Goal: Task Accomplishment & Management: Complete application form

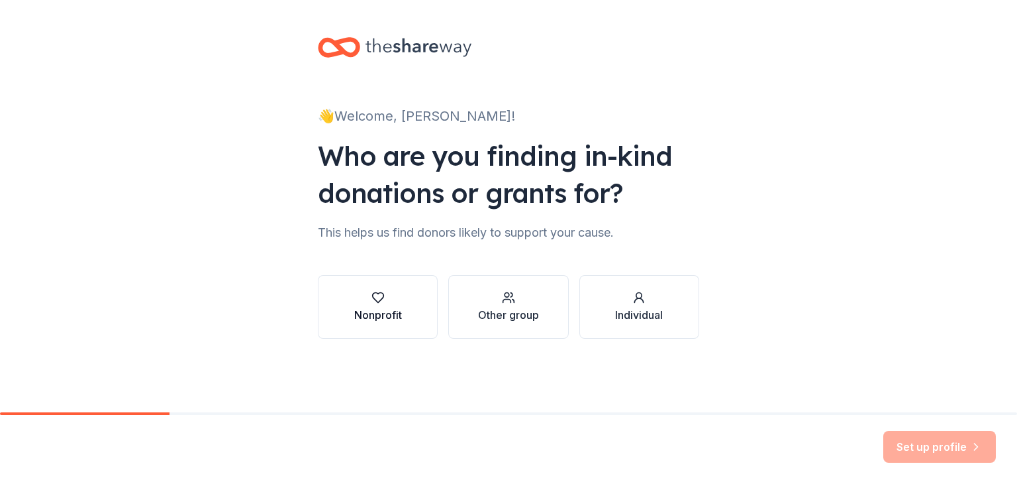
click at [376, 308] on div "Nonprofit" at bounding box center [378, 315] width 48 height 16
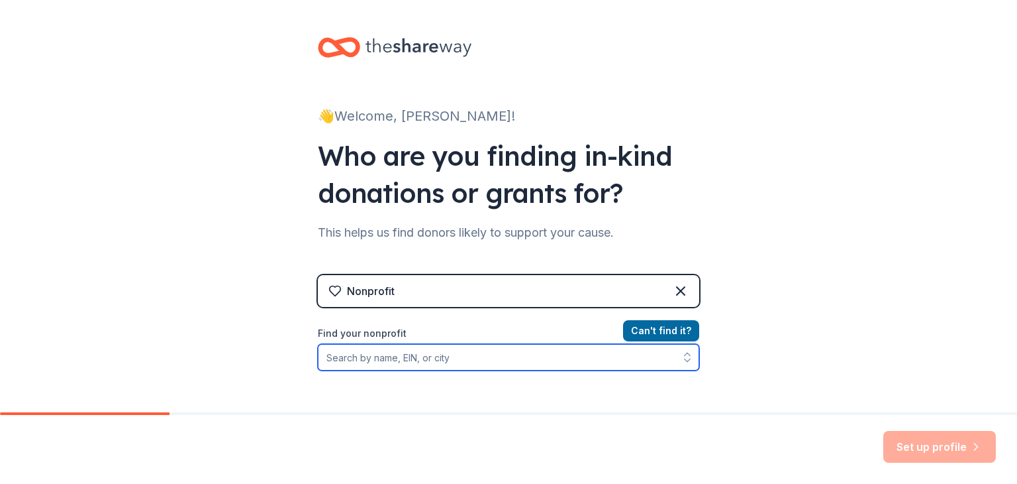
click at [413, 359] on input "Find your nonprofit" at bounding box center [509, 357] width 382 height 26
type input "okolona"
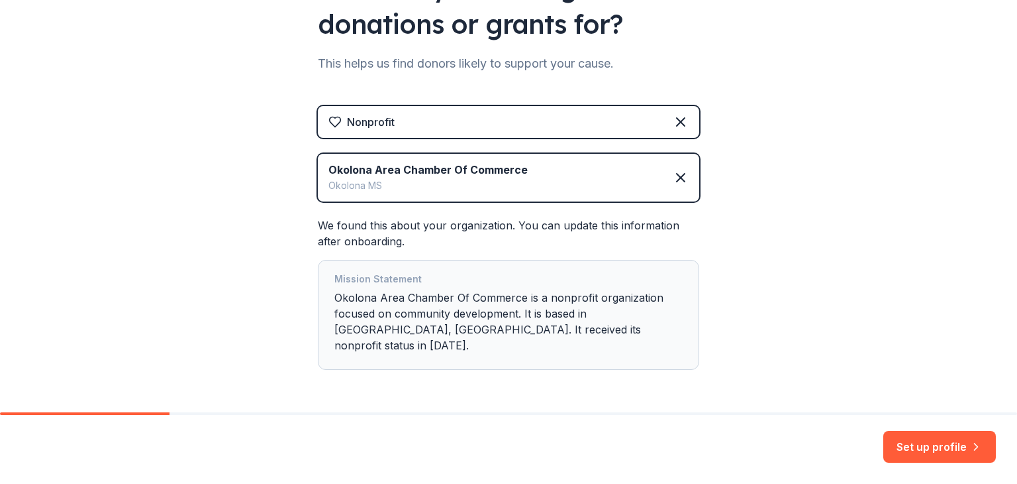
scroll to position [201, 0]
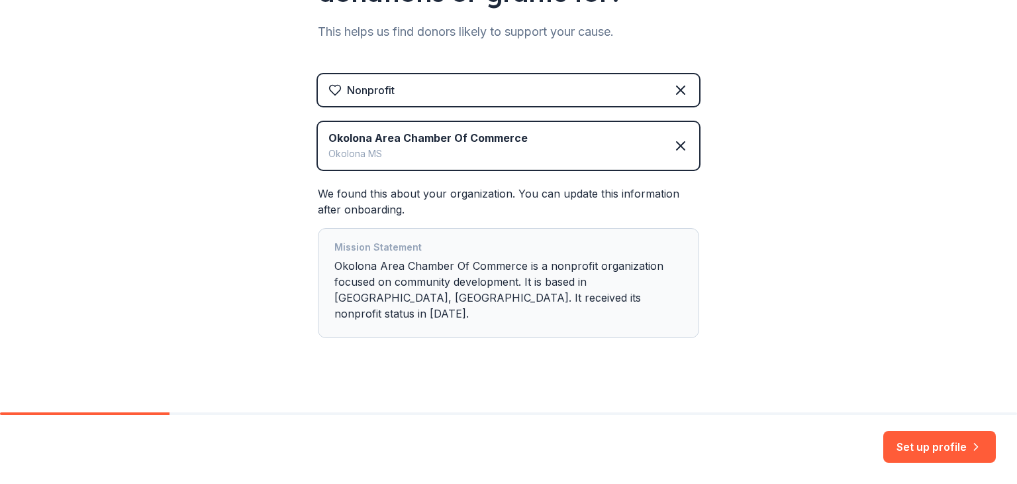
click at [401, 270] on div "Mission Statement Okolona Area Chamber Of Commerce is a nonprofit organization …" at bounding box center [509, 282] width 348 height 87
click at [517, 303] on div "Mission Statement Okolona Area Chamber Of Commerce is a nonprofit organization …" at bounding box center [509, 282] width 348 height 87
click at [480, 134] on div "Okolona Area Chamber Of Commerce" at bounding box center [428, 138] width 199 height 16
click at [368, 144] on div "Okolona Area Chamber Of Commerce" at bounding box center [428, 138] width 199 height 16
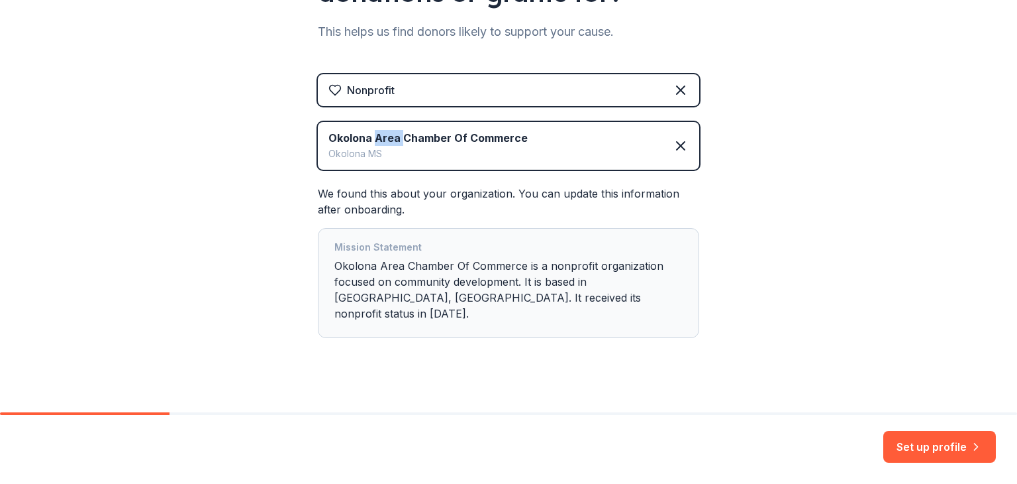
click at [368, 144] on div "Okolona Area Chamber Of Commerce" at bounding box center [428, 138] width 199 height 16
click at [452, 313] on div "Mission Statement Okolona Area Chamber Of Commerce is a nonprofit organization …" at bounding box center [509, 283] width 382 height 110
click at [946, 448] on button "Set up profile" at bounding box center [940, 447] width 113 height 32
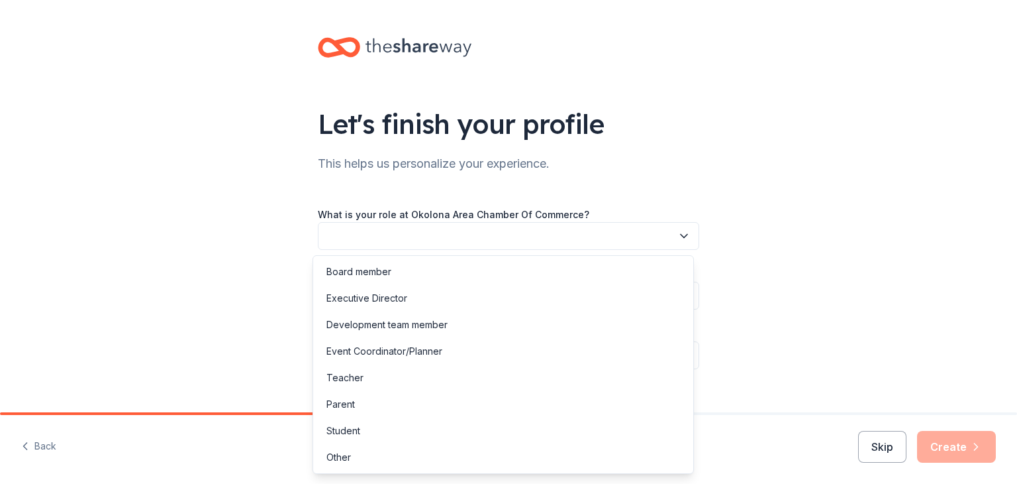
click at [343, 240] on button "button" at bounding box center [509, 236] width 382 height 28
click at [363, 297] on div "Executive Director" at bounding box center [367, 298] width 81 height 16
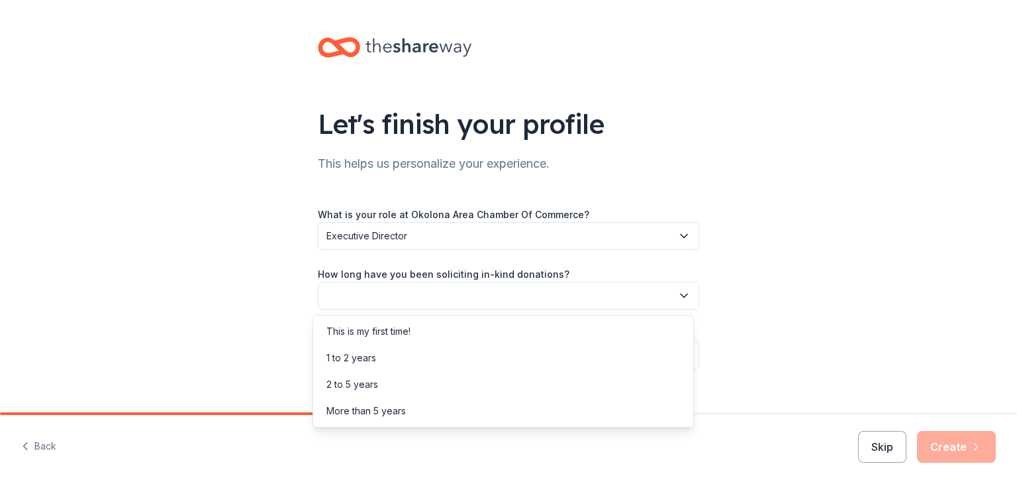
click at [363, 297] on button "button" at bounding box center [509, 296] width 382 height 28
click at [361, 335] on div "This is my first time!" at bounding box center [369, 331] width 84 height 16
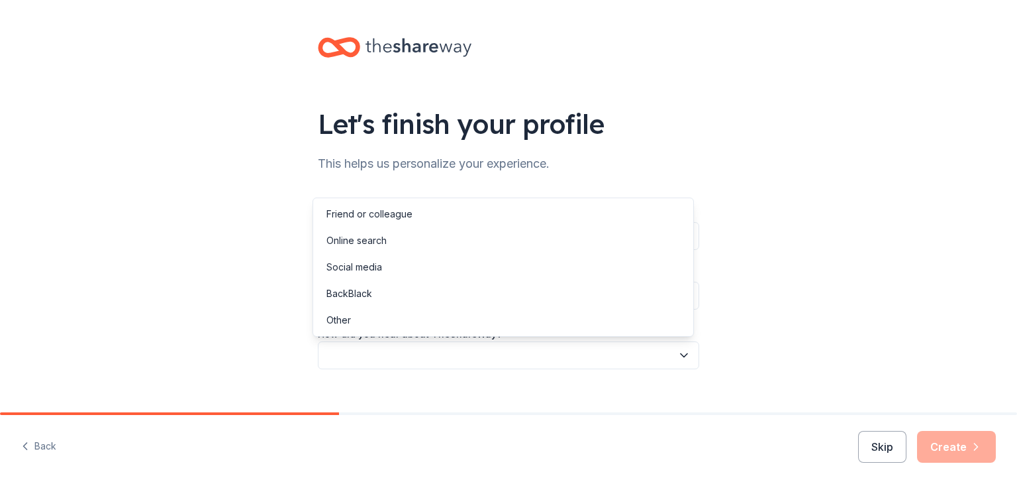
click at [349, 358] on button "button" at bounding box center [509, 355] width 382 height 28
click at [376, 265] on div "Social media" at bounding box center [355, 267] width 56 height 16
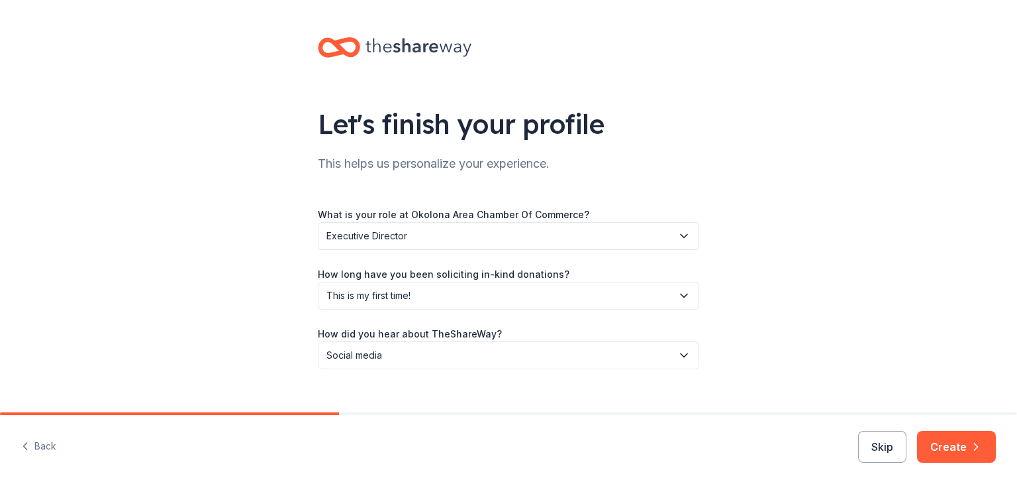
click at [682, 358] on icon "button" at bounding box center [684, 354] width 13 height 13
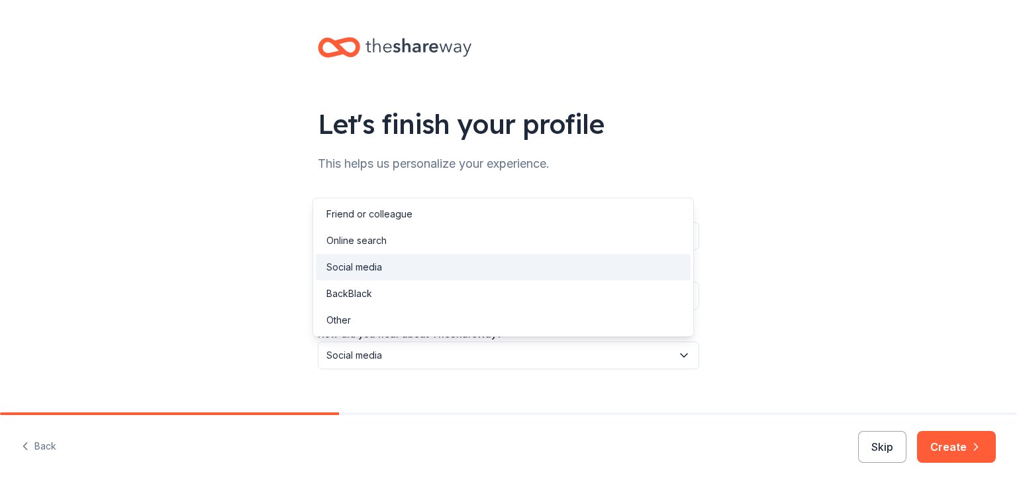
click at [940, 450] on div "Let's finish your profile This helps us personalize your experience. What is yo…" at bounding box center [508, 242] width 1017 height 484
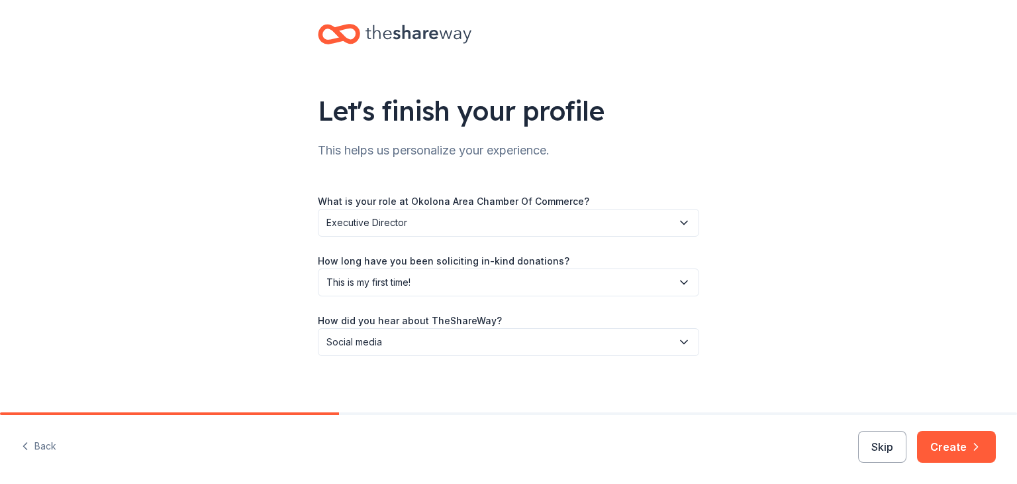
scroll to position [21, 0]
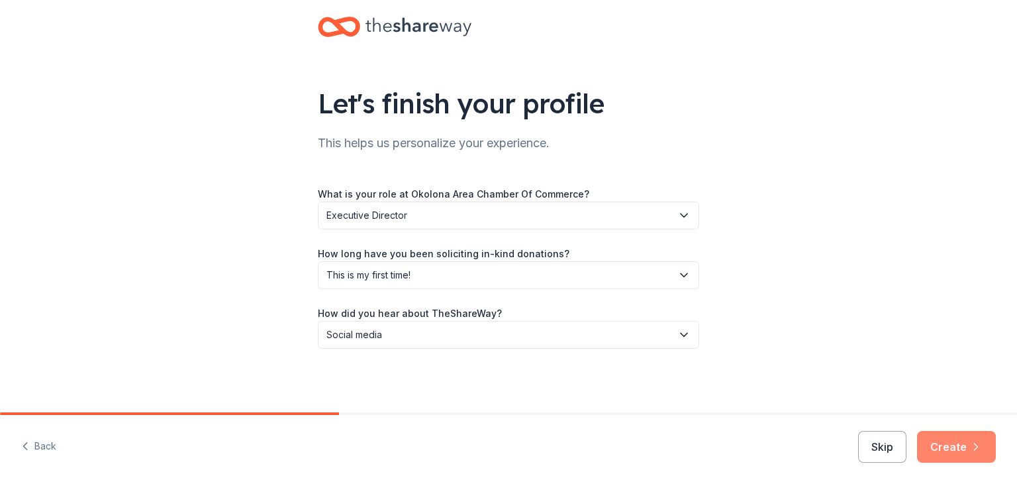
click at [962, 446] on button "Create" at bounding box center [956, 447] width 79 height 32
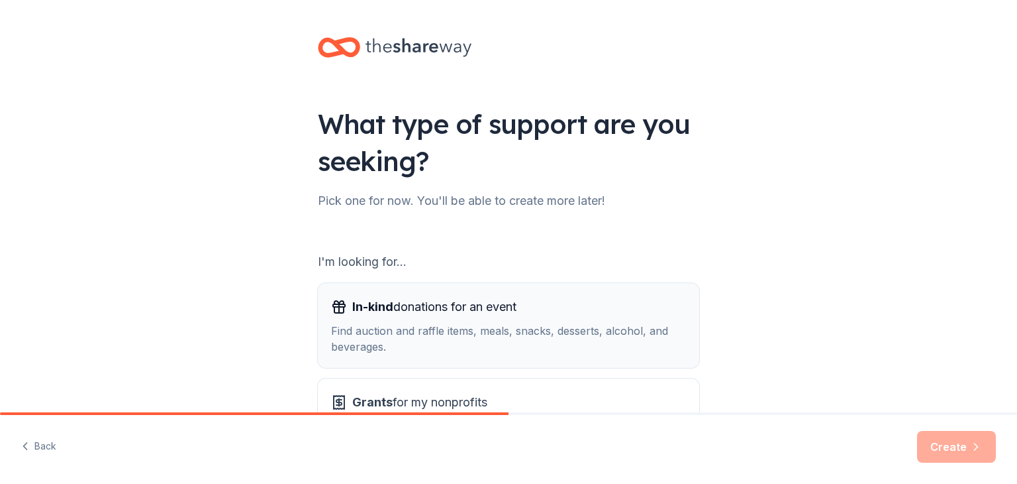
scroll to position [123, 0]
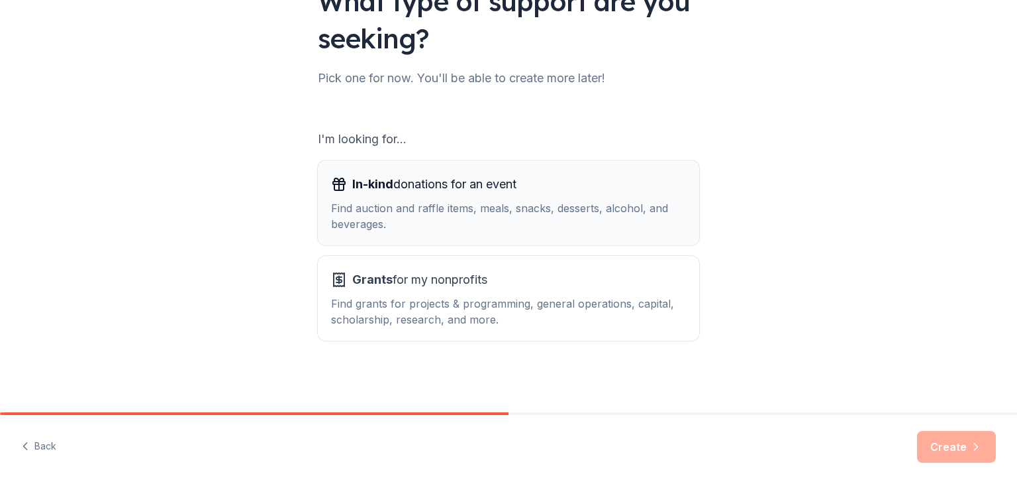
click at [437, 212] on div "Find auction and raffle items, meals, snacks, desserts, alcohol, and beverages." at bounding box center [508, 216] width 355 height 32
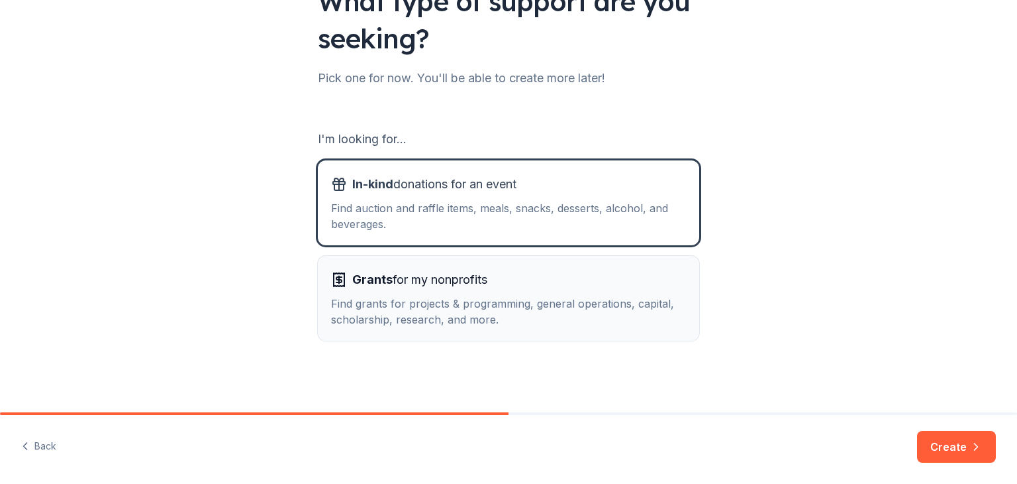
click at [433, 297] on div "Find grants for projects & programming, general operations, capital, scholarshi…" at bounding box center [508, 311] width 355 height 32
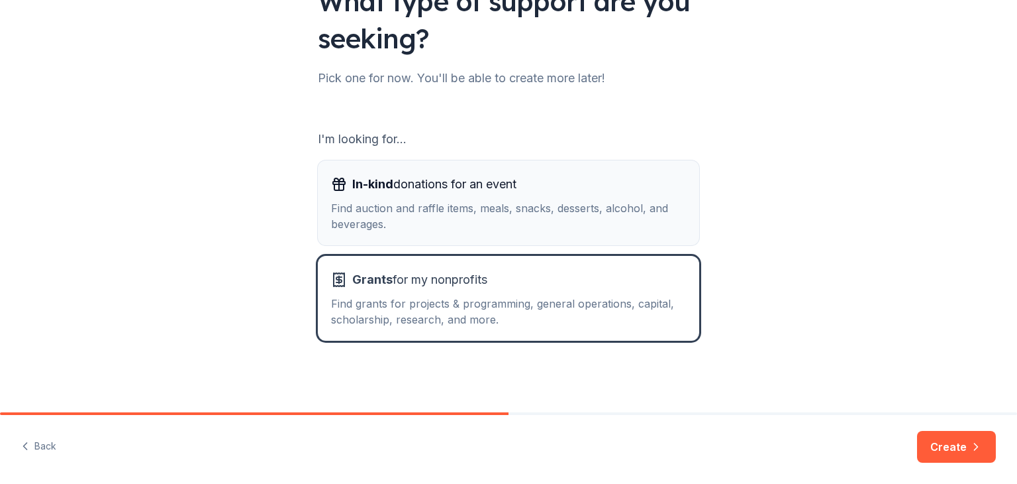
click at [432, 213] on div "Find auction and raffle items, meals, snacks, desserts, alcohol, and beverages." at bounding box center [508, 216] width 355 height 32
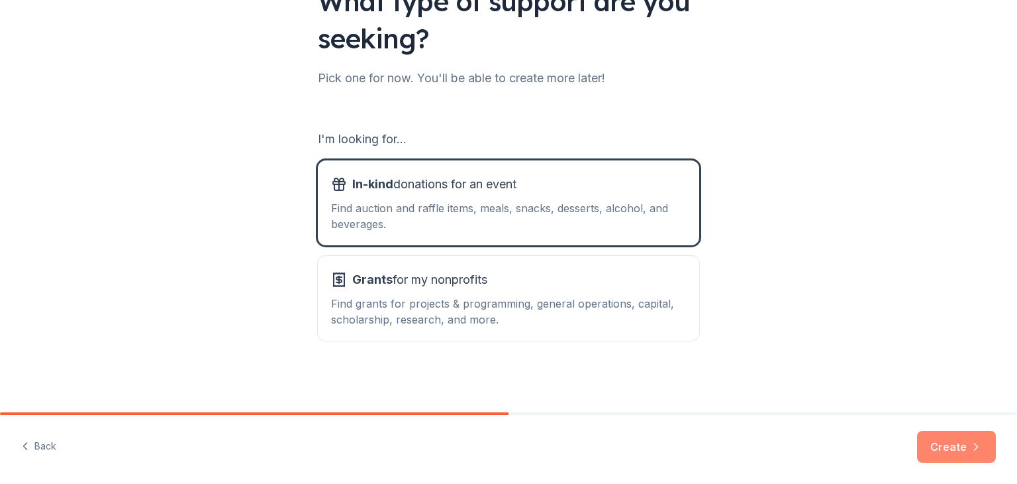
click at [939, 454] on button "Create" at bounding box center [956, 447] width 79 height 32
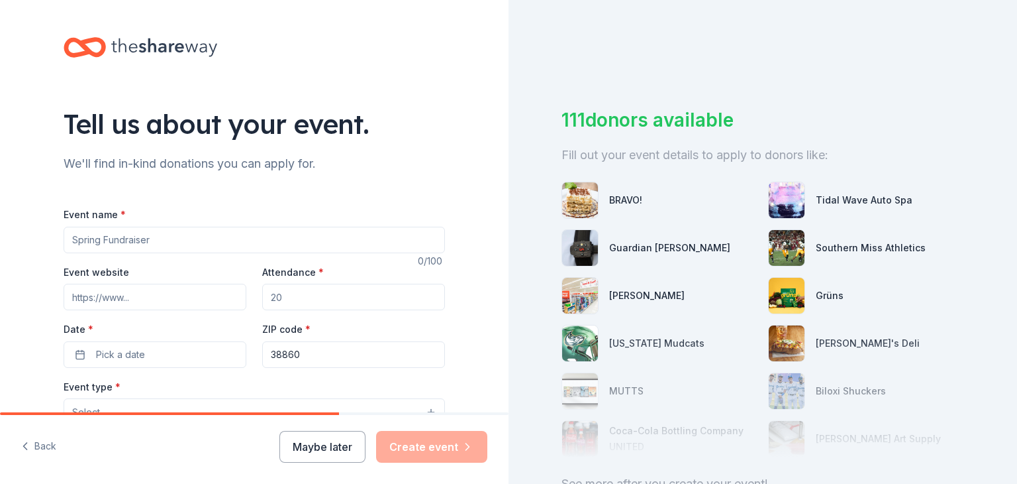
click at [203, 231] on input "Event name *" at bounding box center [255, 240] width 382 height 26
type input "Fall Festival"
click at [294, 296] on input "Attendance *" at bounding box center [353, 297] width 183 height 26
click at [294, 295] on input "Attendance *" at bounding box center [353, 297] width 183 height 26
click at [276, 296] on input "Attendance *" at bounding box center [353, 297] width 183 height 26
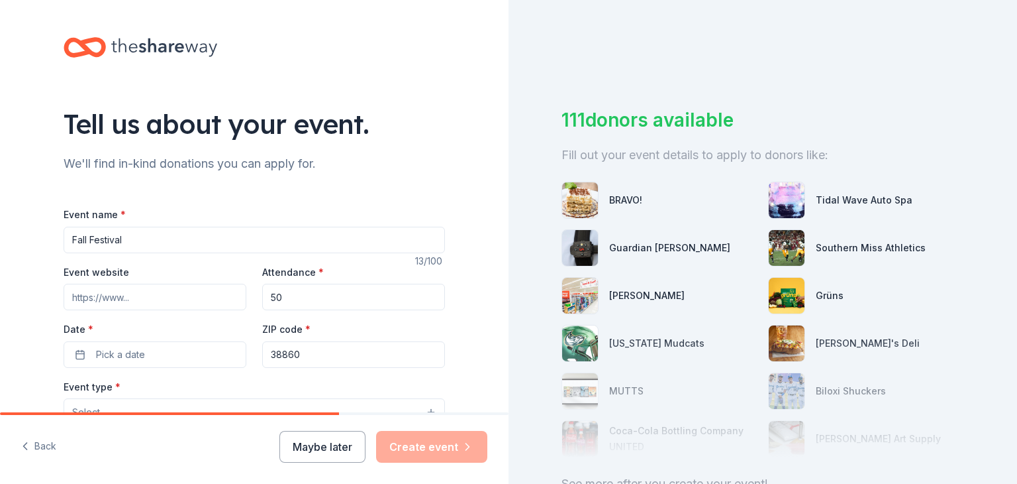
type input "5"
type input "1000"
click at [340, 358] on input "38860" at bounding box center [353, 354] width 183 height 26
click at [111, 360] on span "Pick a date" at bounding box center [120, 354] width 49 height 16
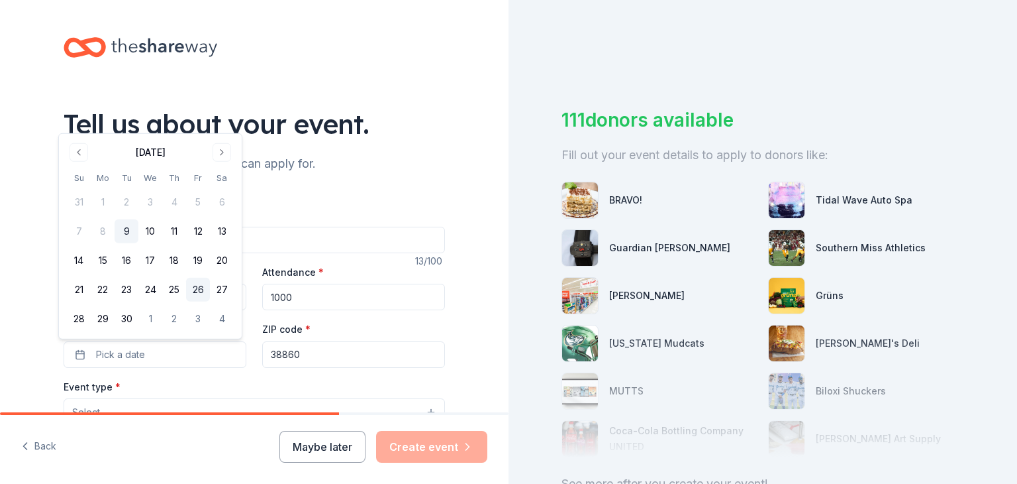
click at [203, 295] on button "26" at bounding box center [198, 290] width 24 height 24
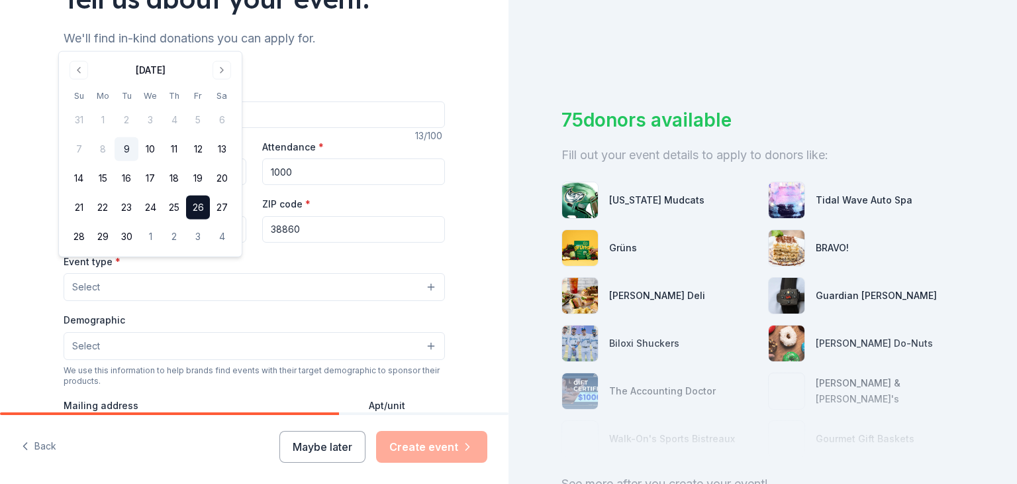
scroll to position [132, 0]
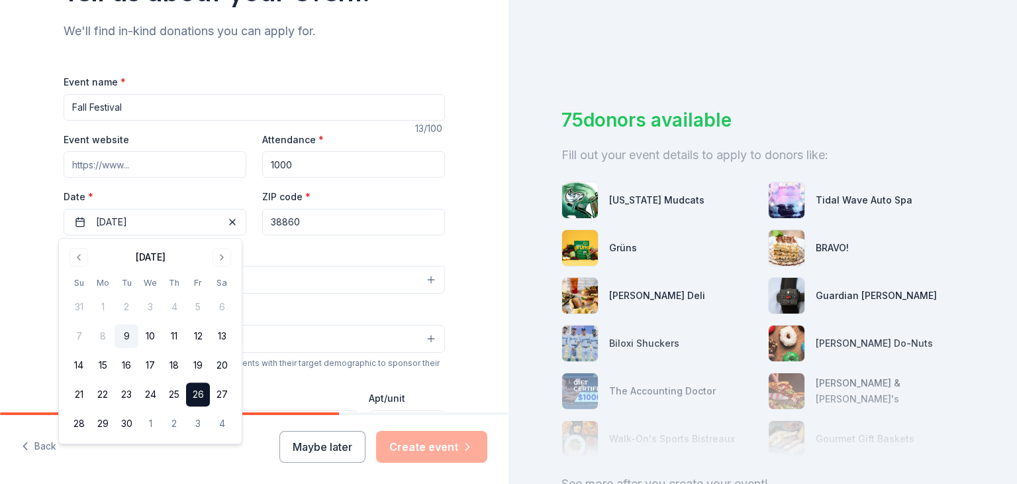
click at [332, 262] on div "Event type * Select" at bounding box center [255, 270] width 382 height 48
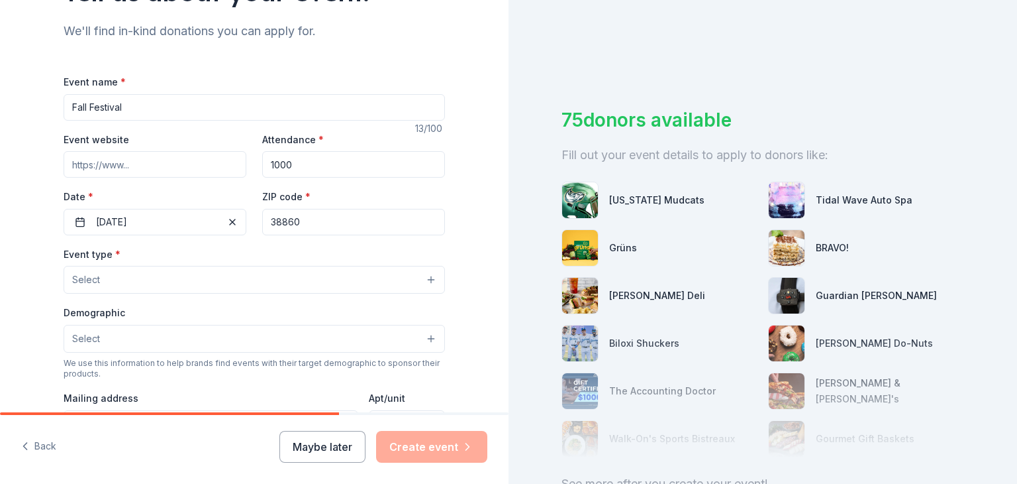
click at [325, 286] on button "Select" at bounding box center [255, 280] width 382 height 28
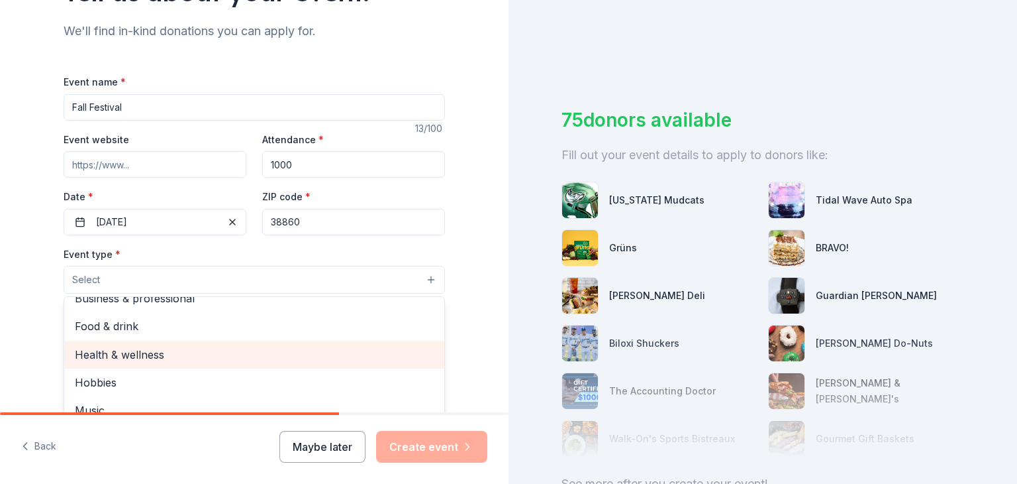
scroll to position [199, 0]
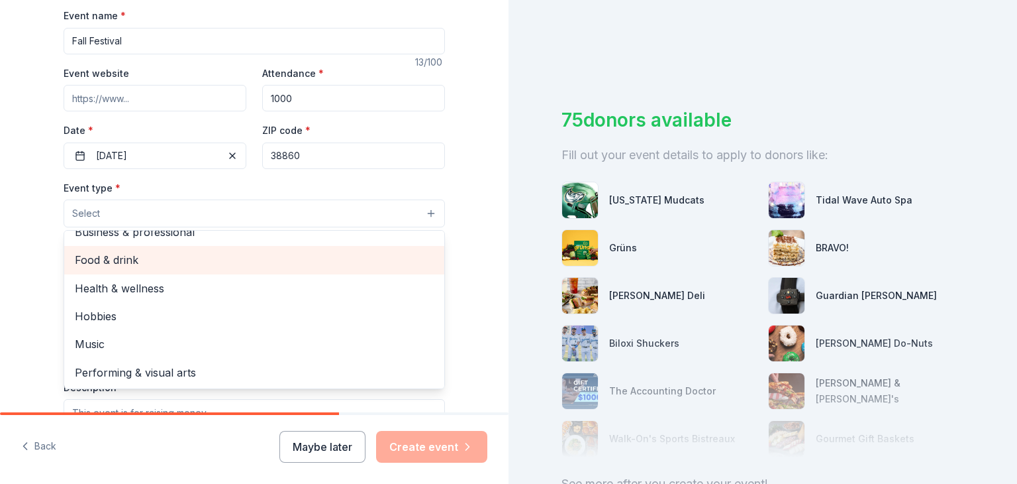
click at [110, 262] on span "Food & drink" at bounding box center [254, 259] width 359 height 17
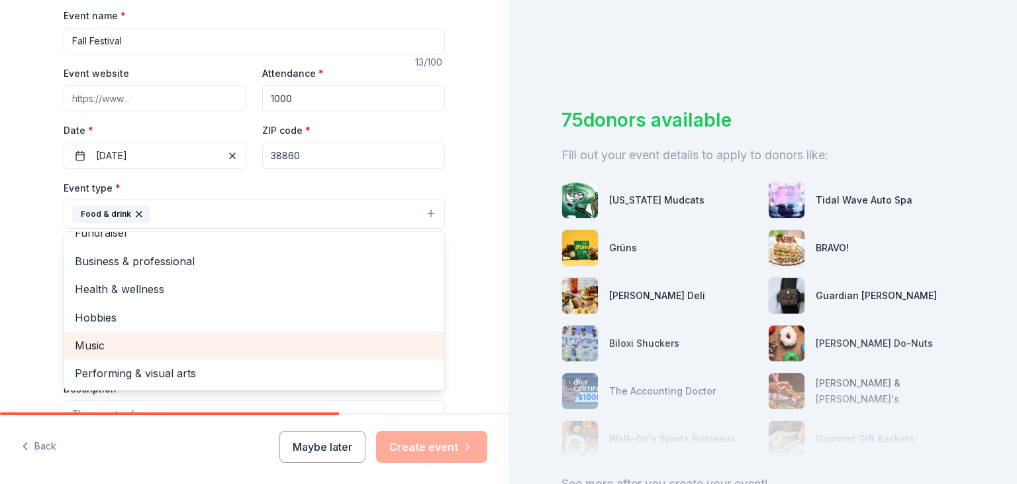
click at [81, 347] on span "Music" at bounding box center [254, 345] width 359 height 17
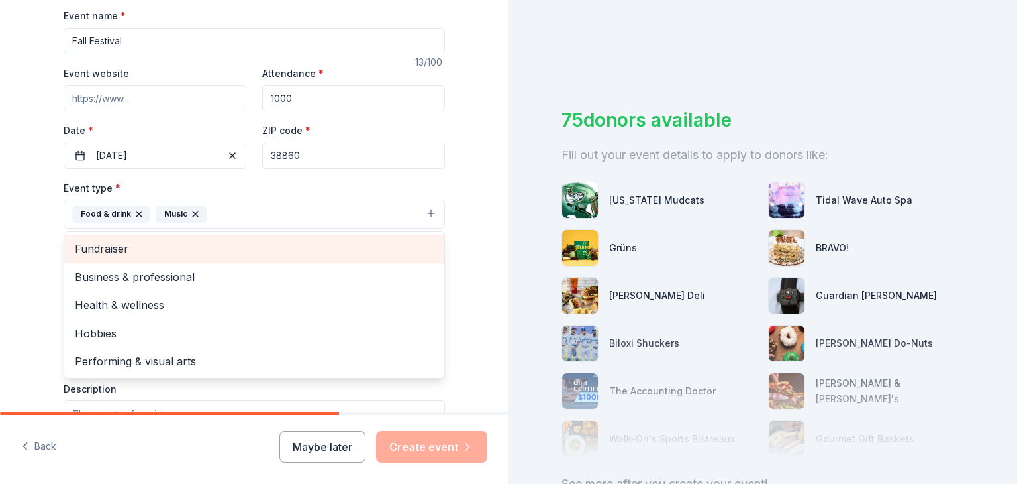
click at [75, 256] on span "Fundraiser" at bounding box center [254, 248] width 359 height 17
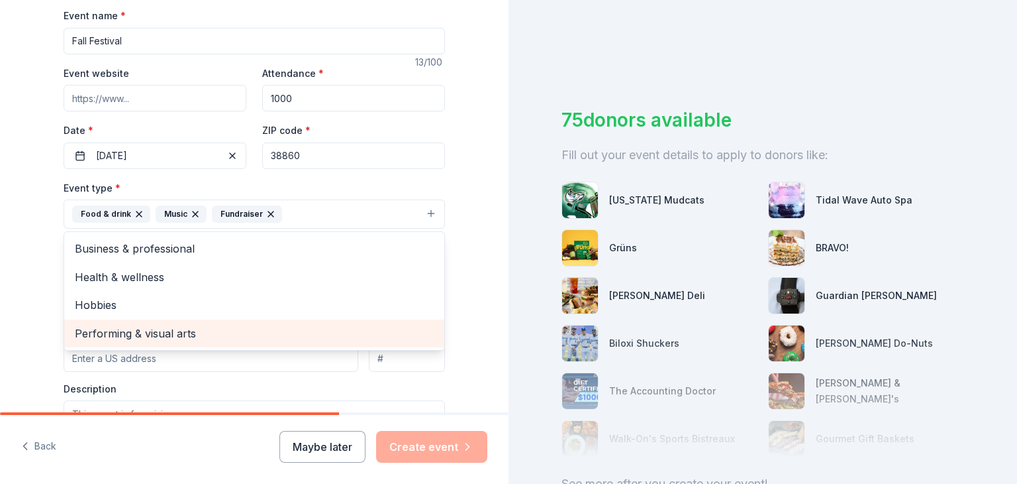
scroll to position [265, 0]
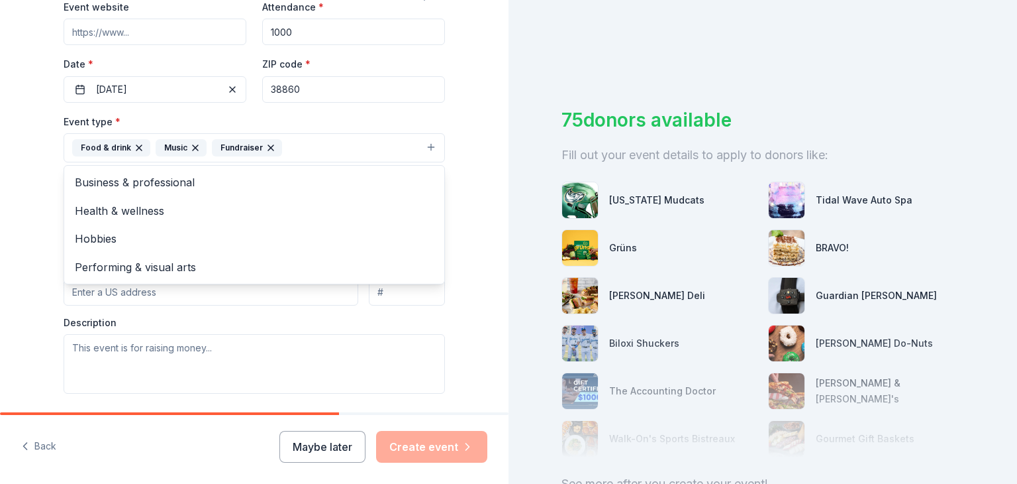
click at [251, 307] on div "Event type * Food & drink Music Fundraiser Business & professional Health & wel…" at bounding box center [255, 253] width 382 height 280
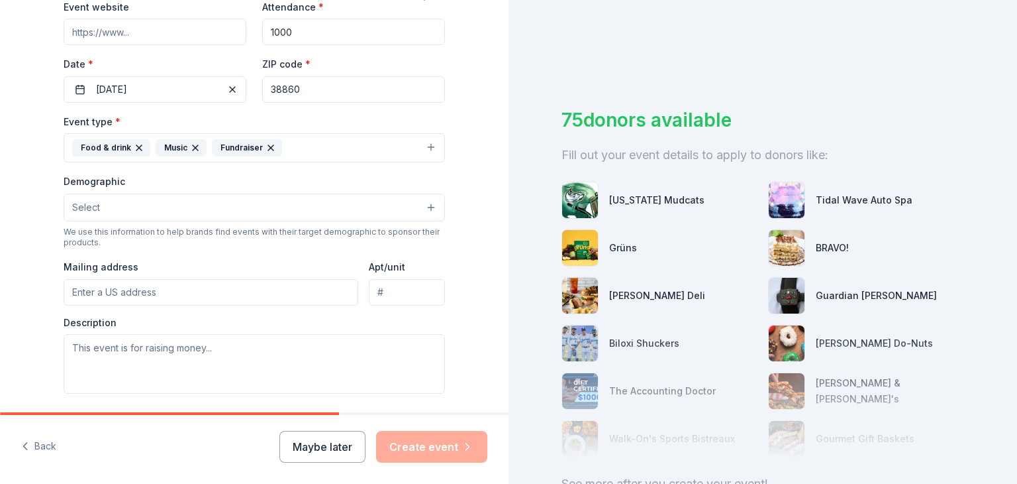
click at [246, 294] on input "Mailing address" at bounding box center [211, 292] width 295 height 26
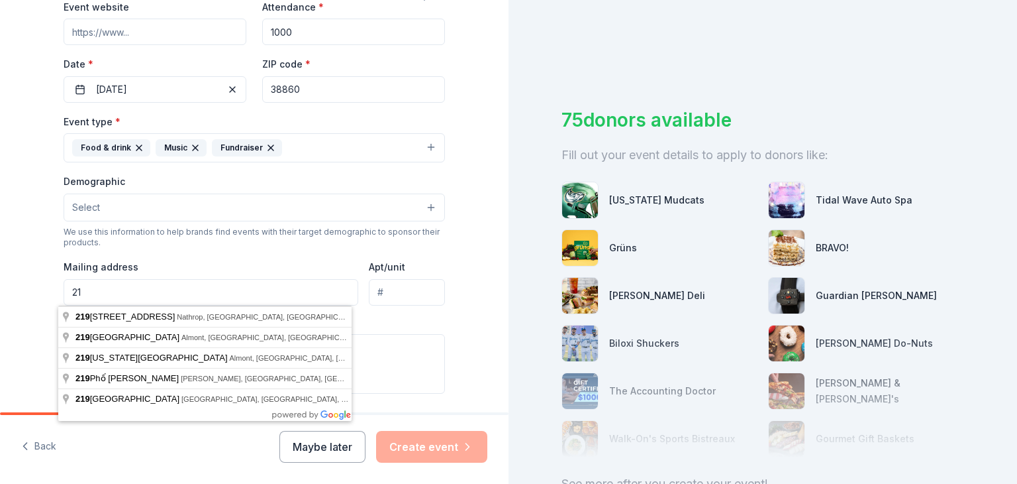
type input "2"
click at [262, 288] on input "P.O. Box 446" at bounding box center [211, 292] width 295 height 26
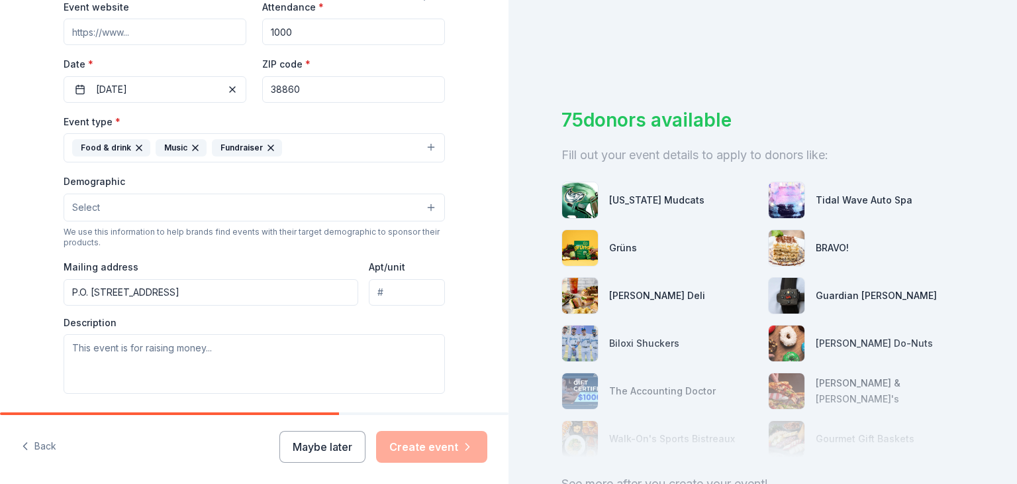
type input "P.O. Box 446 Okolona, MS 38860"
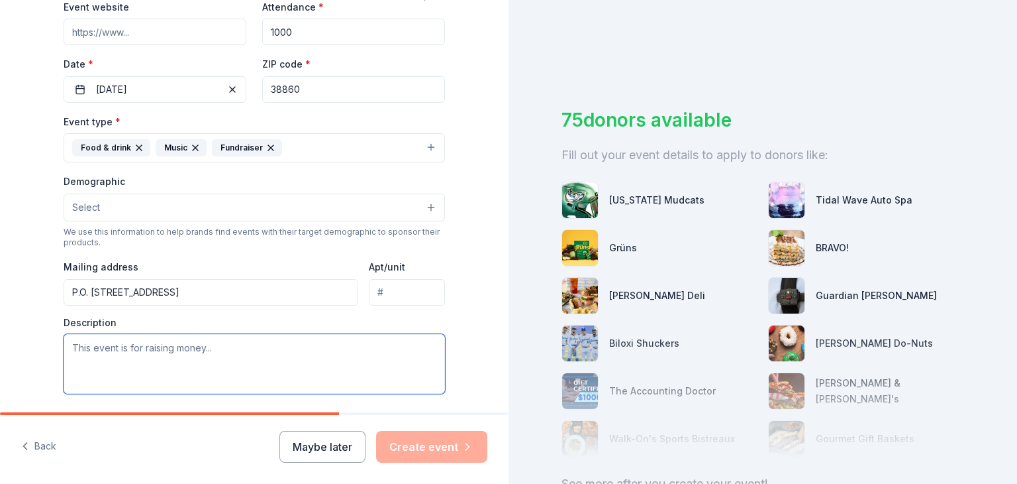
click at [140, 348] on textarea at bounding box center [255, 364] width 382 height 60
click at [227, 350] on textarea at bounding box center [255, 364] width 382 height 60
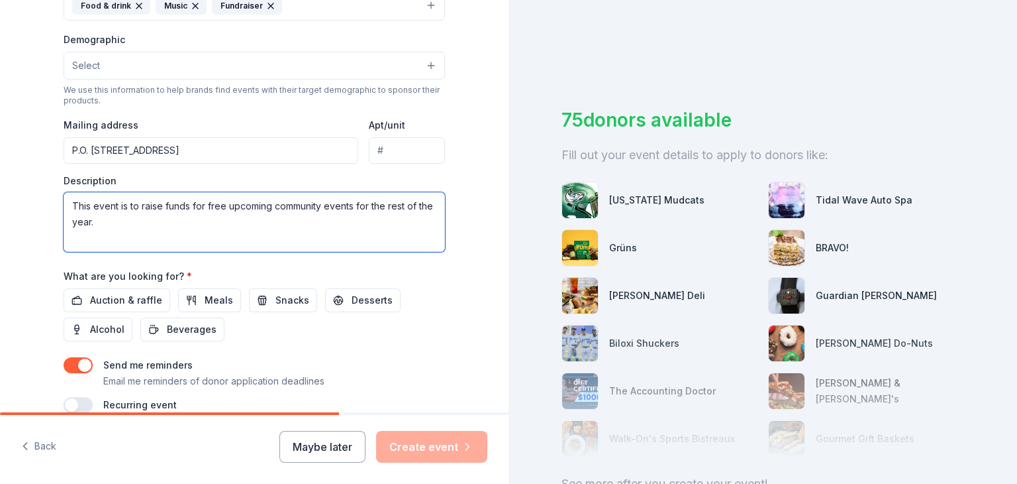
scroll to position [464, 0]
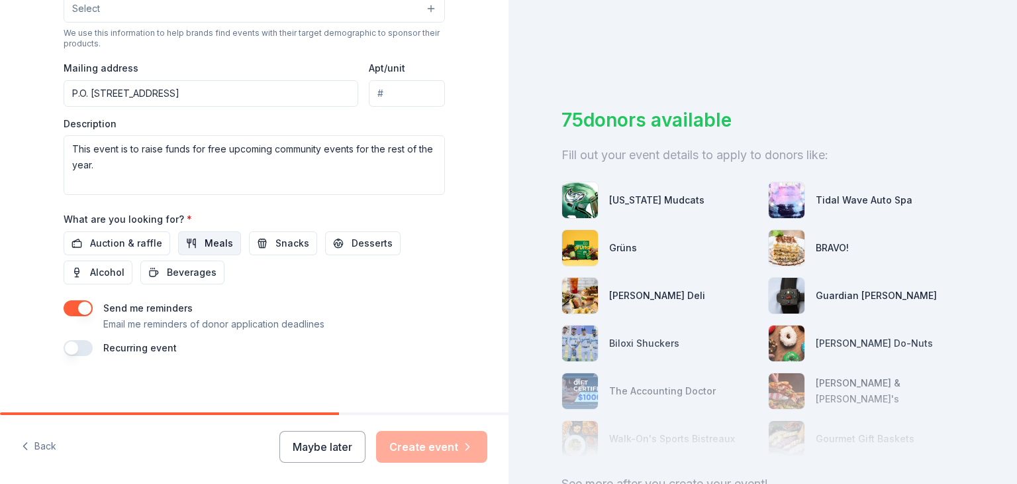
click at [205, 242] on span "Meals" at bounding box center [219, 243] width 28 height 16
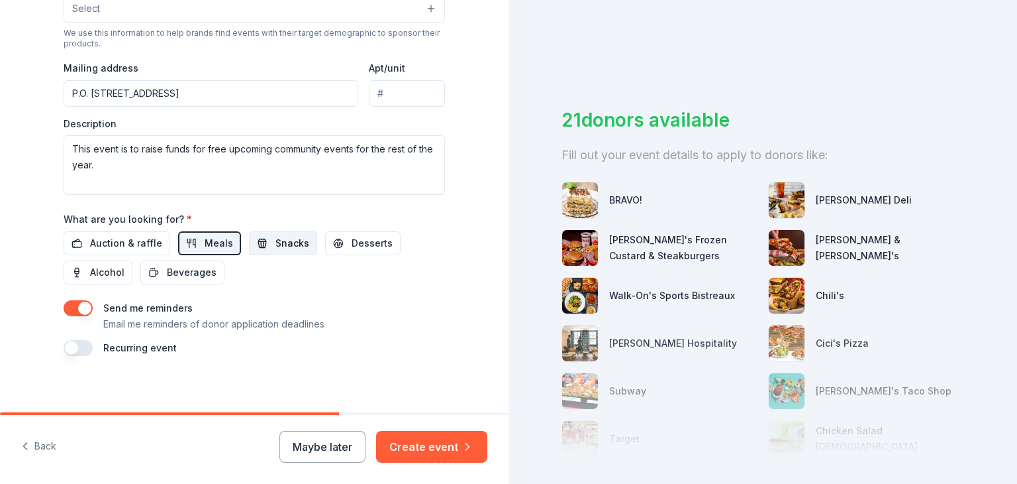
click at [288, 246] on span "Snacks" at bounding box center [293, 243] width 34 height 16
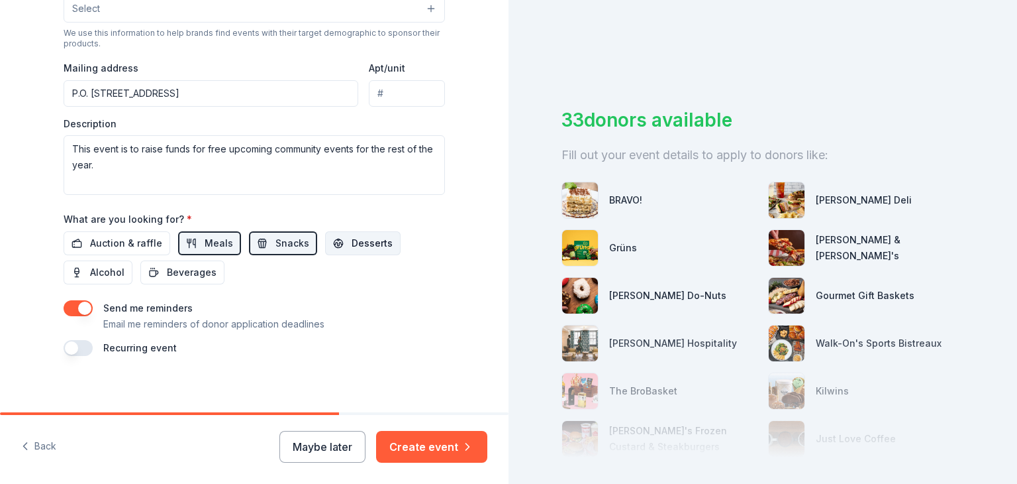
click at [360, 246] on span "Desserts" at bounding box center [372, 243] width 41 height 16
click at [180, 268] on span "Beverages" at bounding box center [192, 272] width 50 height 16
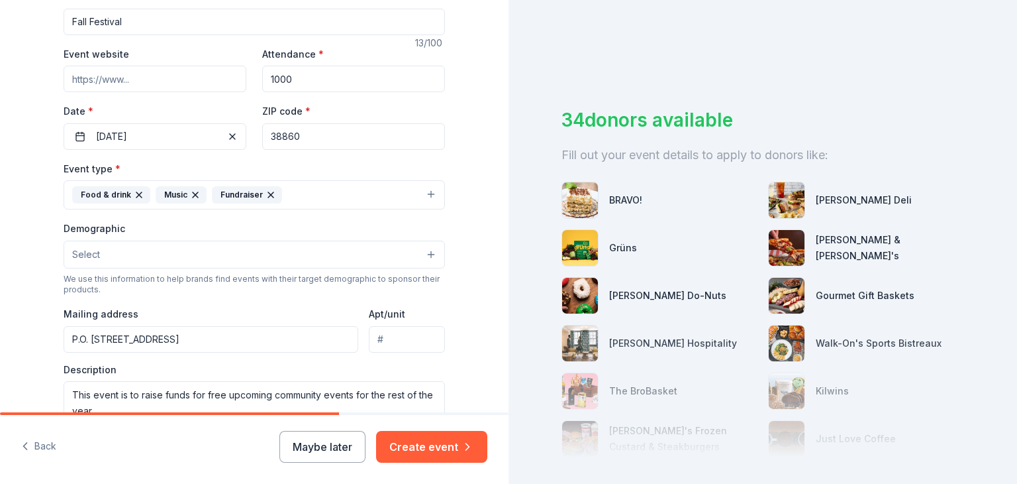
scroll to position [206, 0]
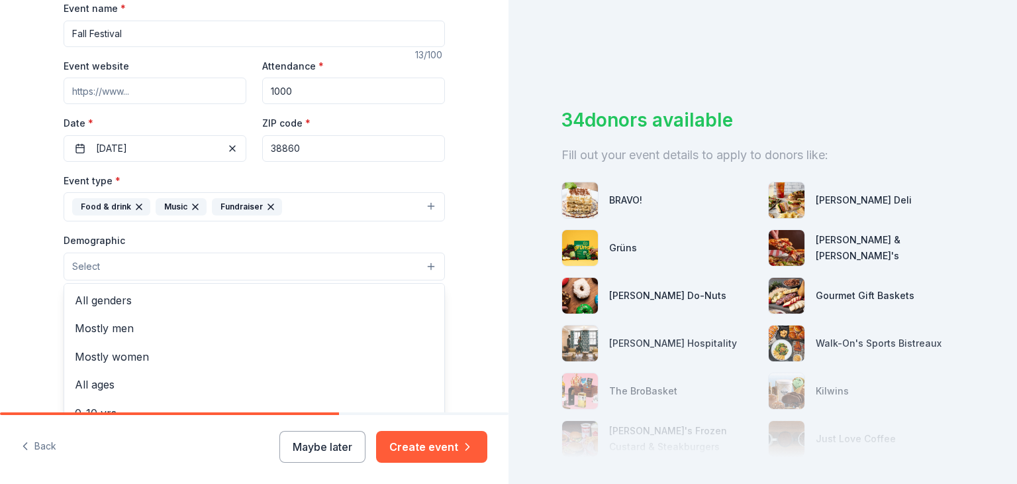
click at [317, 268] on button "Select" at bounding box center [255, 266] width 382 height 28
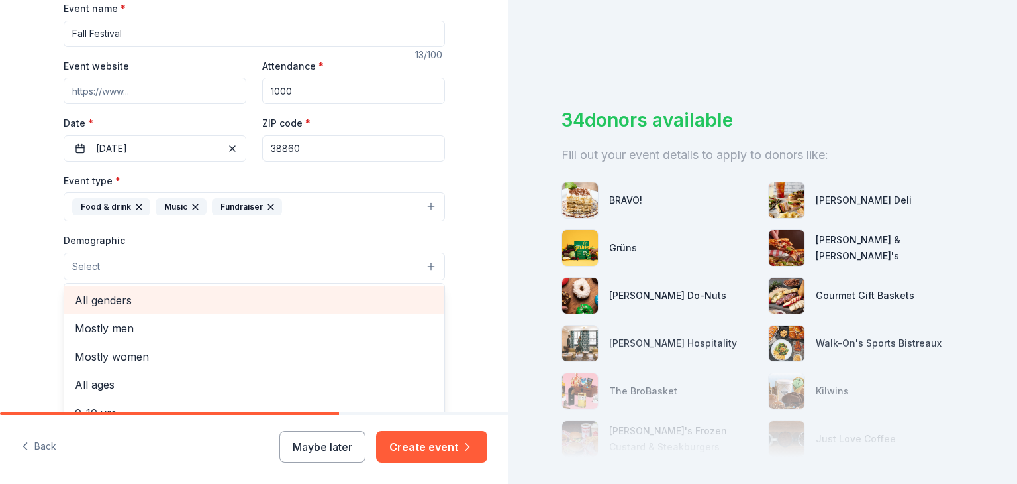
click at [219, 303] on span "All genders" at bounding box center [254, 299] width 359 height 17
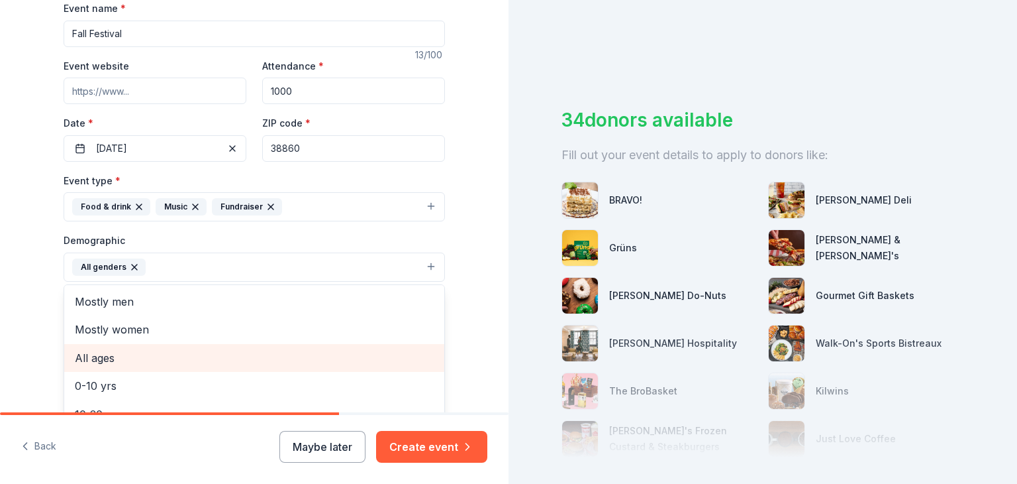
click at [191, 354] on span "All ages" at bounding box center [254, 357] width 359 height 17
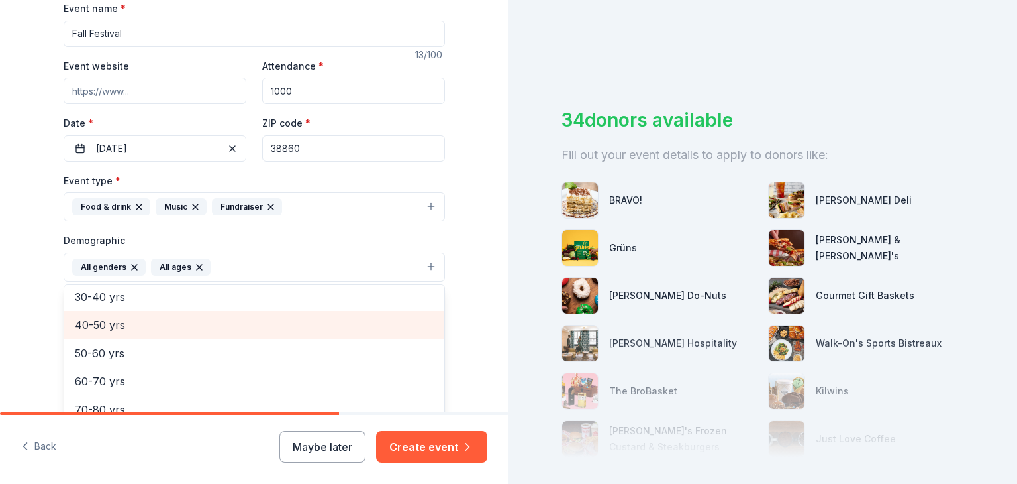
scroll to position [156, 0]
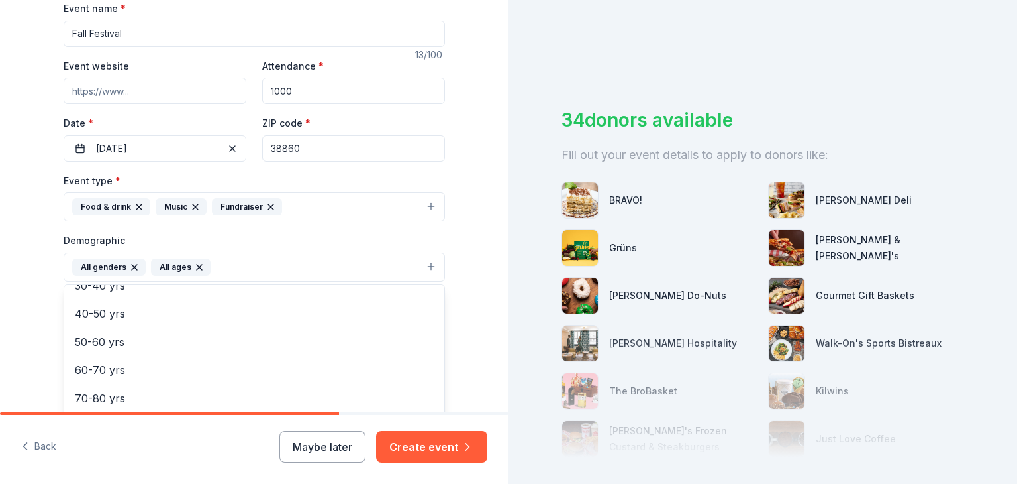
click at [471, 313] on div "Tell us about your event. We'll find in-kind donations you can apply for. Event…" at bounding box center [254, 236] width 509 height 884
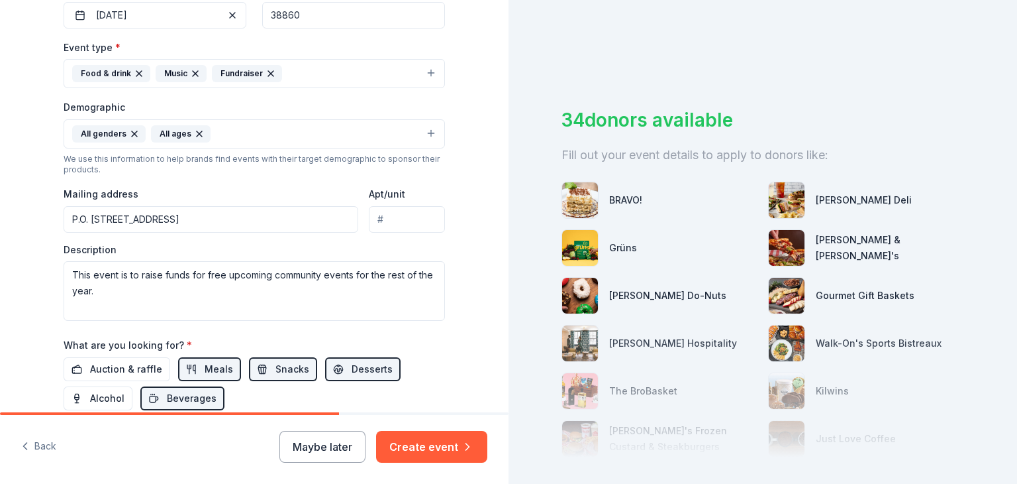
scroll to position [405, 0]
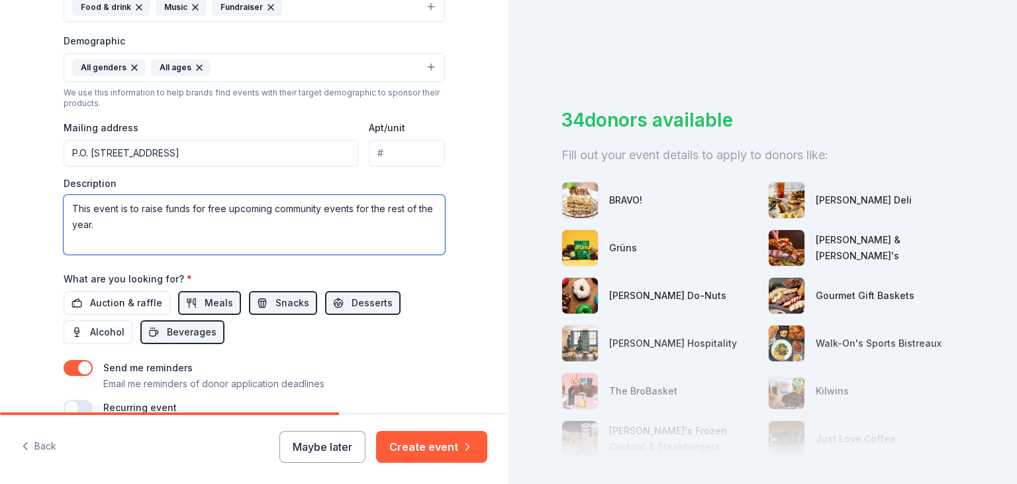
click at [85, 228] on textarea "This event is to raise funds for free upcoming community events for the rest of…" at bounding box center [255, 225] width 382 height 60
paste textarea "*10/25- Breast Cancer 5k Walk/Run @TBA *11/6/25- Okolona Christmas Open House @…"
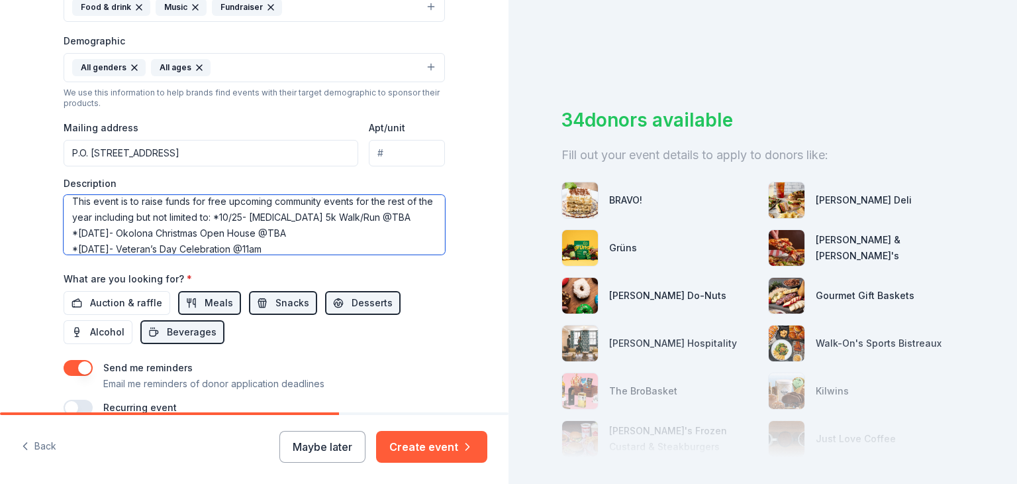
scroll to position [0, 0]
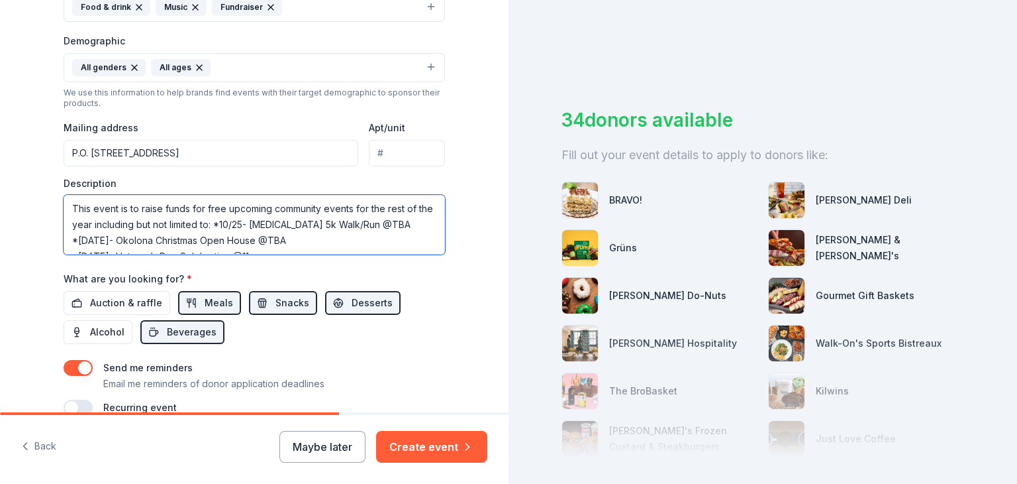
click at [225, 223] on textarea "This event is to raise funds for free upcoming community events for the rest of…" at bounding box center [255, 225] width 382 height 60
click at [95, 241] on textarea "This event is to raise funds for free upcoming community events for the rest of…" at bounding box center [255, 225] width 382 height 60
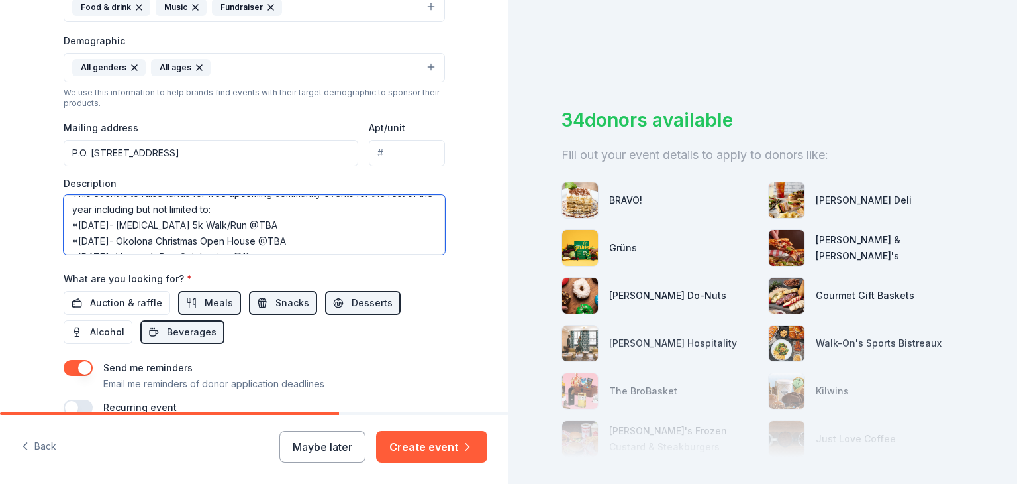
scroll to position [19, 0]
drag, startPoint x: 268, startPoint y: 240, endPoint x: 250, endPoint y: 224, distance: 23.9
click at [250, 224] on textarea "This event is to raise funds for free upcoming community events for the rest of…" at bounding box center [255, 225] width 382 height 60
drag, startPoint x: 262, startPoint y: 234, endPoint x: 284, endPoint y: 234, distance: 21.2
click at [284, 234] on textarea "This event is to raise funds for free upcoming community events for the rest of…" at bounding box center [255, 225] width 382 height 60
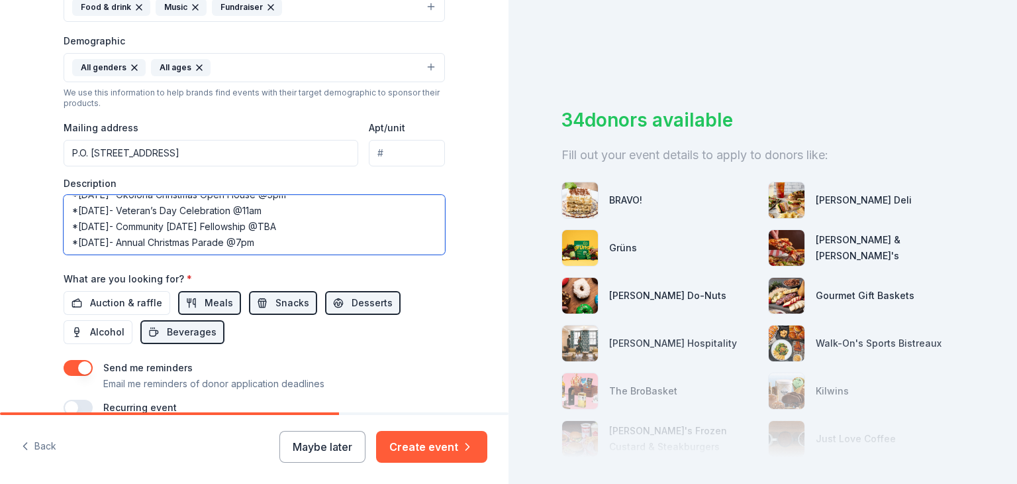
scroll to position [472, 0]
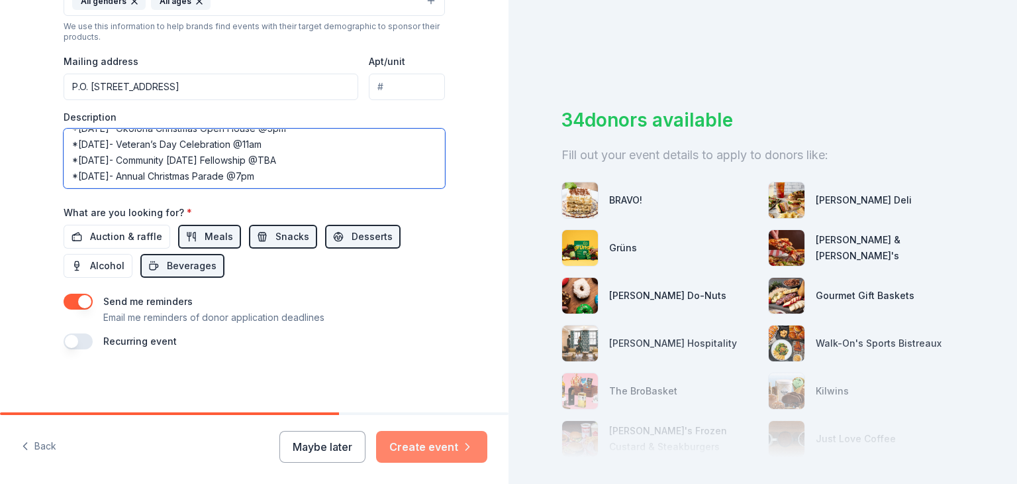
type textarea "This event is to raise funds for free upcoming community events for the rest of…"
click at [442, 451] on button "Create event" at bounding box center [431, 447] width 111 height 32
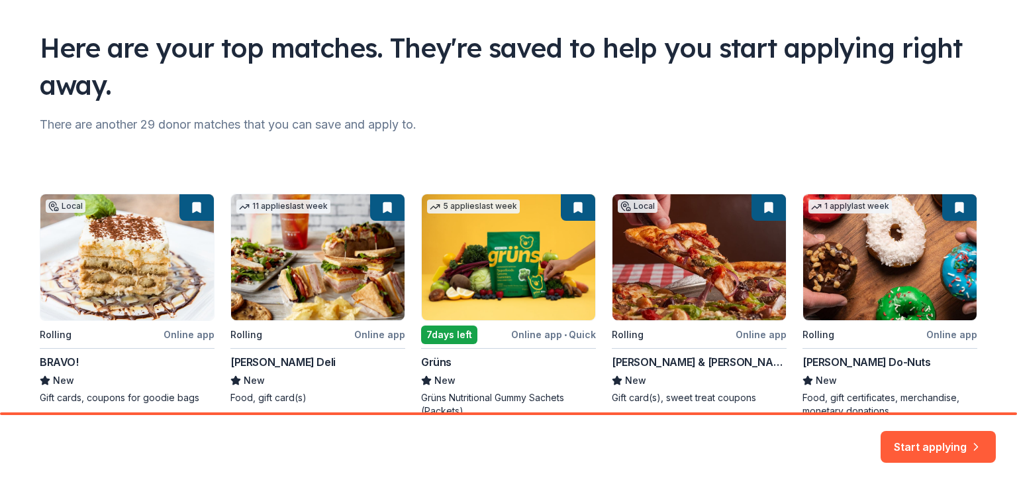
scroll to position [132, 0]
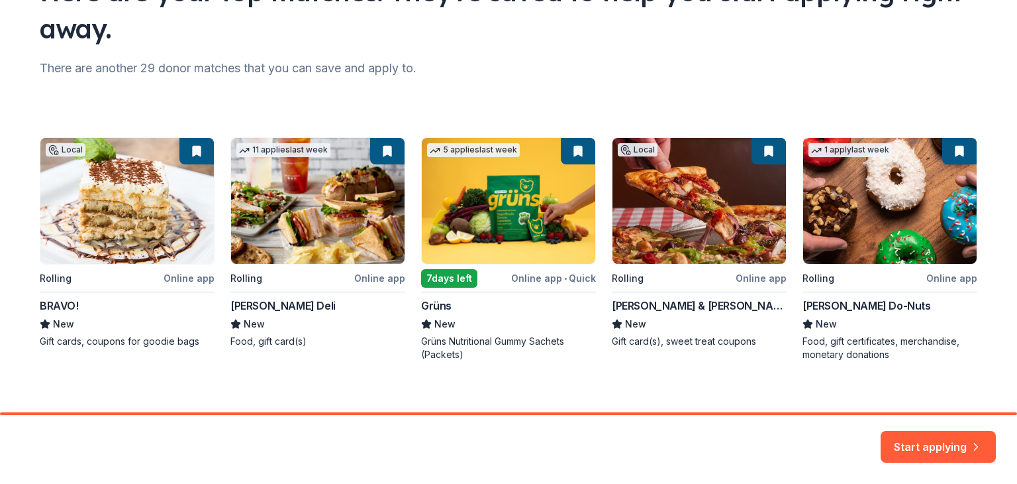
click at [337, 216] on div "Local Rolling Online app BRAVO! New Gift cards, coupons for goodie bags 11 appl…" at bounding box center [509, 249] width 938 height 224
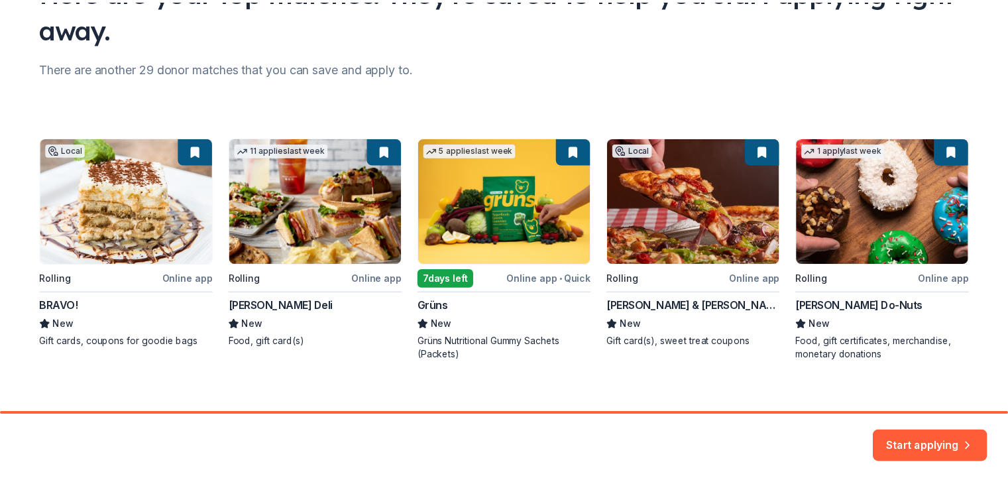
scroll to position [145, 0]
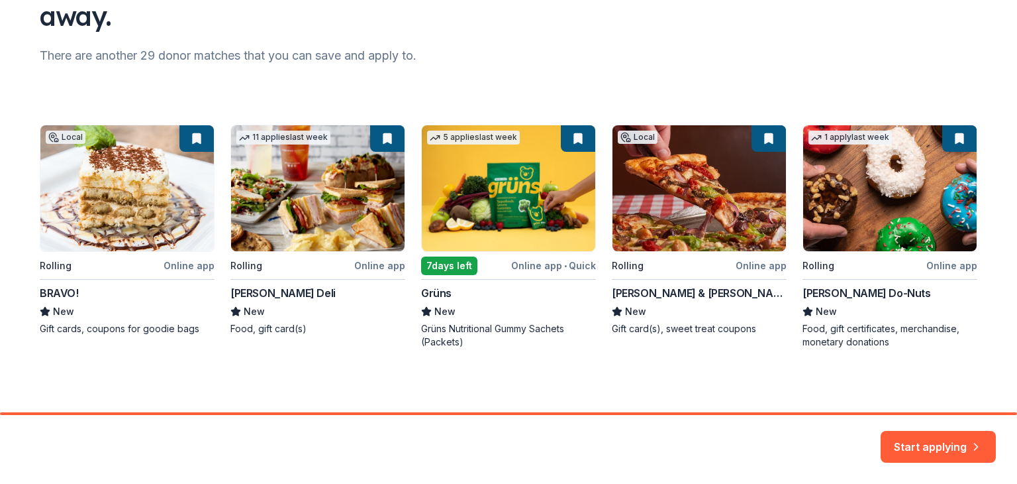
click at [380, 136] on div "Local Rolling Online app BRAVO! New Gift cards, coupons for goodie bags 11 appl…" at bounding box center [509, 237] width 938 height 224
click at [925, 446] on button "Start applying" at bounding box center [938, 439] width 115 height 32
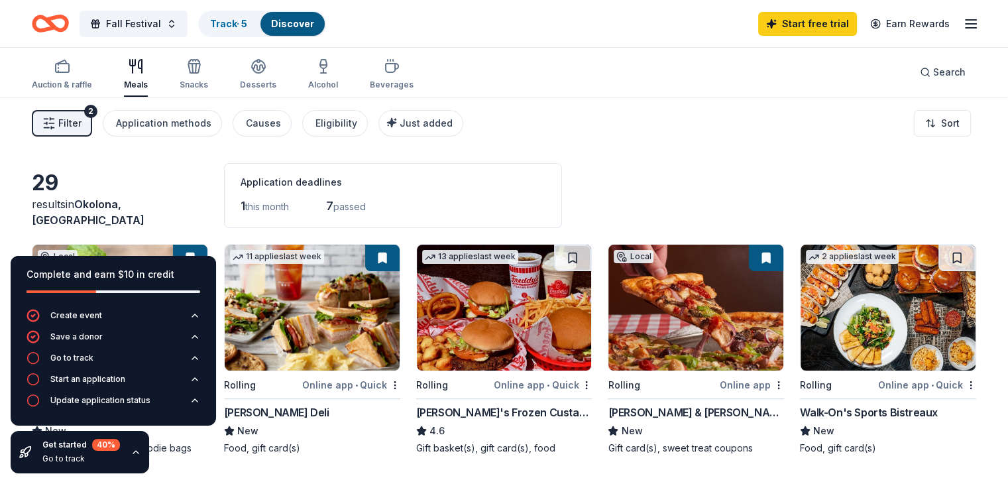
click at [386, 250] on button at bounding box center [382, 257] width 34 height 26
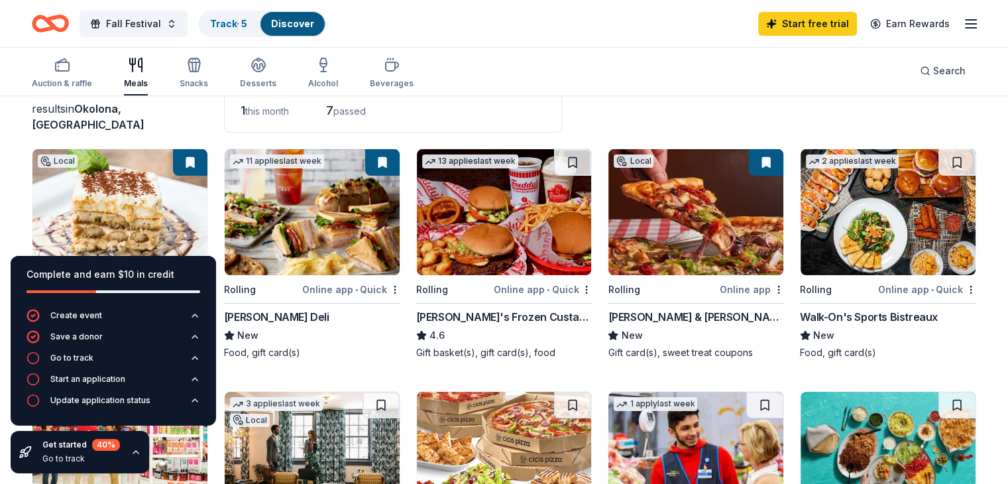
scroll to position [66, 0]
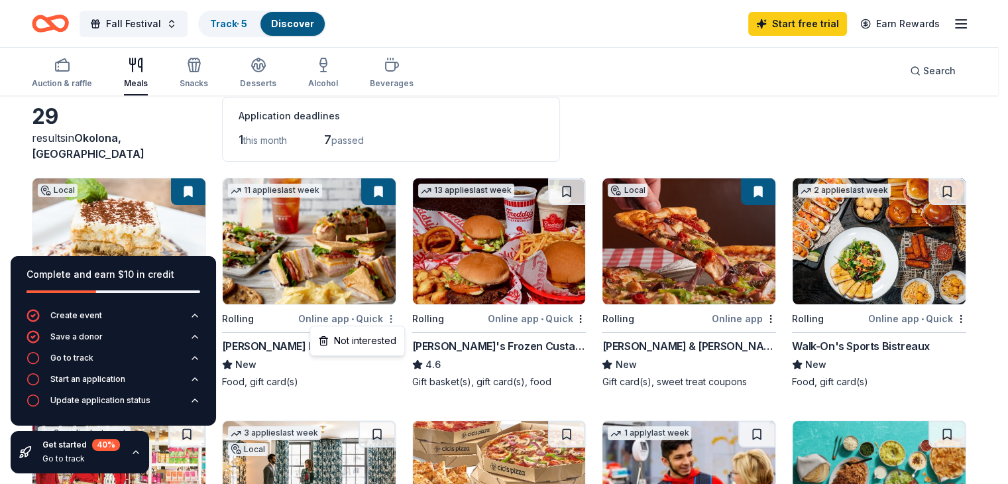
click at [397, 315] on html "Fall Festival Track · 5 Discover Start free trial Earn Rewards Auction & raffle…" at bounding box center [504, 176] width 1008 height 484
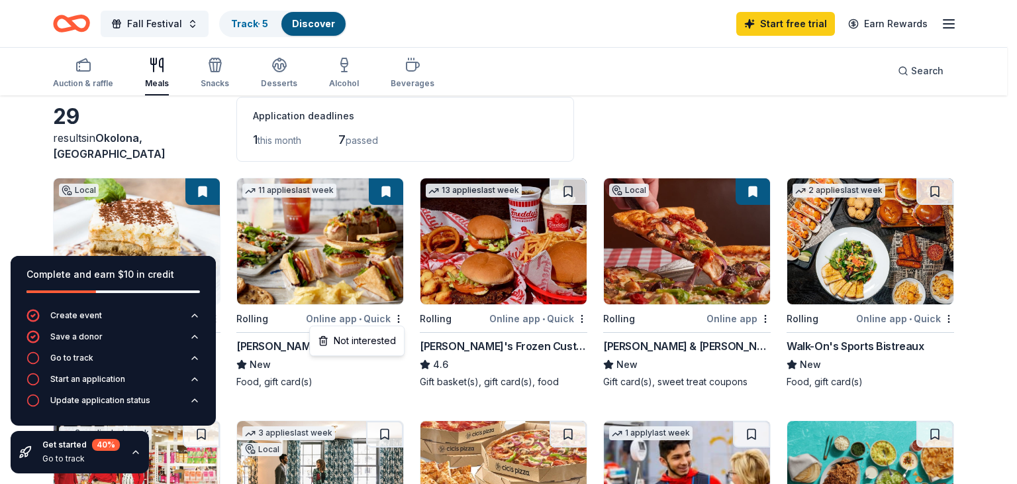
click at [265, 317] on html "Fall Festival Track · 5 Discover Start free trial Earn Rewards Auction & raffle…" at bounding box center [508, 176] width 1017 height 484
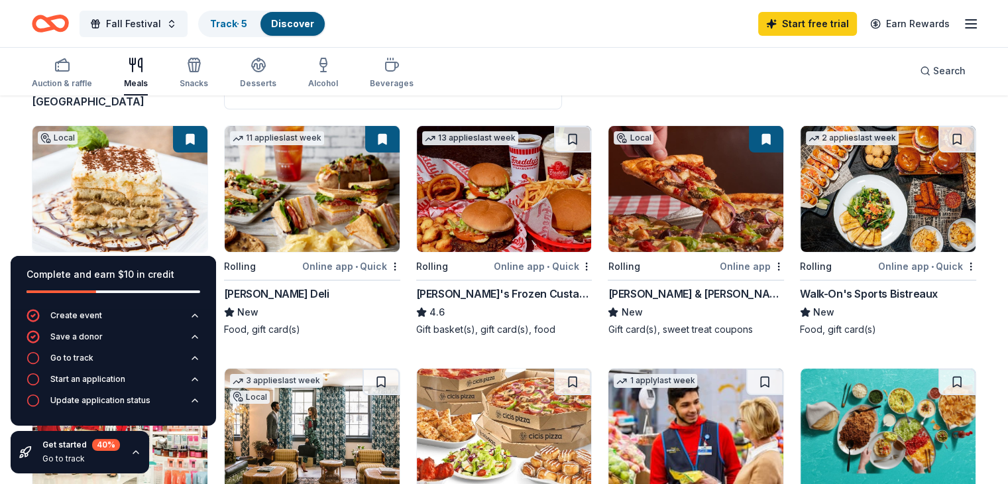
scroll to position [132, 0]
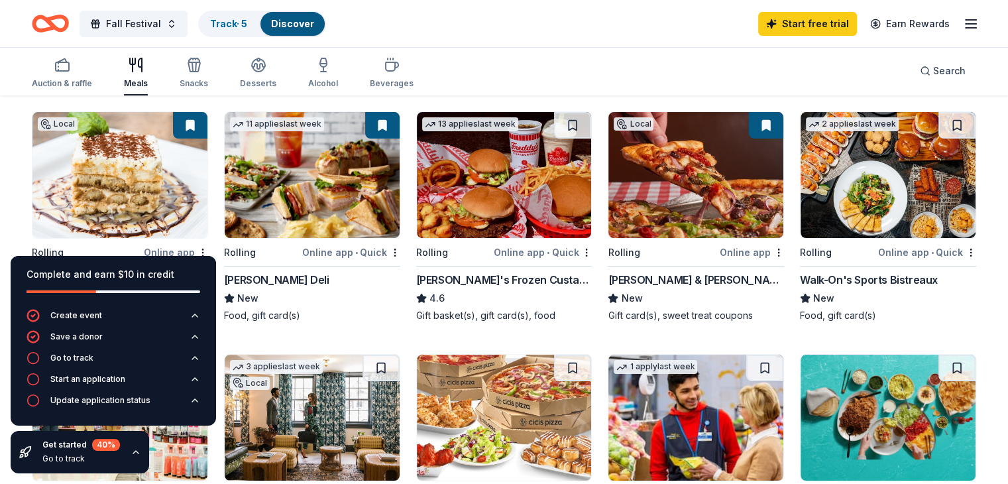
click at [390, 121] on button at bounding box center [382, 125] width 34 height 26
click at [290, 280] on div "[PERSON_NAME] Deli" at bounding box center [276, 280] width 105 height 16
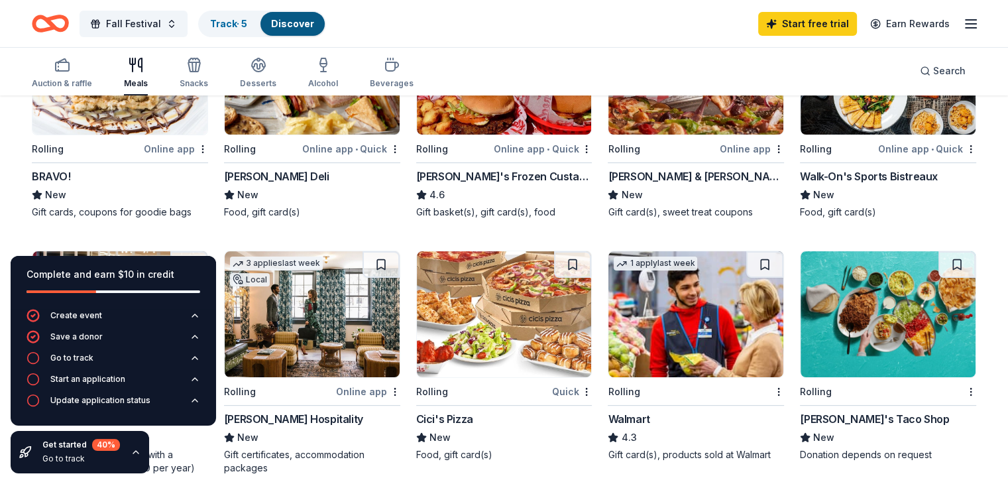
scroll to position [256, 0]
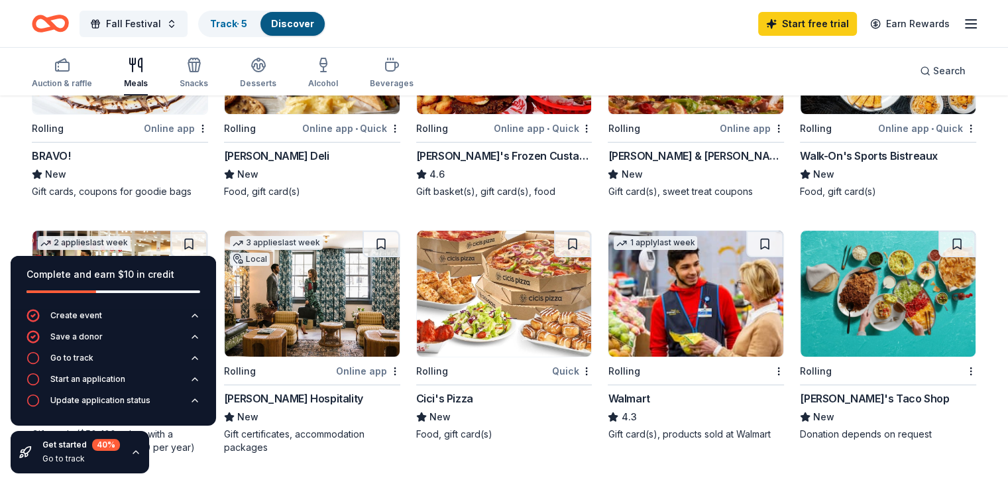
click at [690, 311] on img at bounding box center [695, 294] width 175 height 126
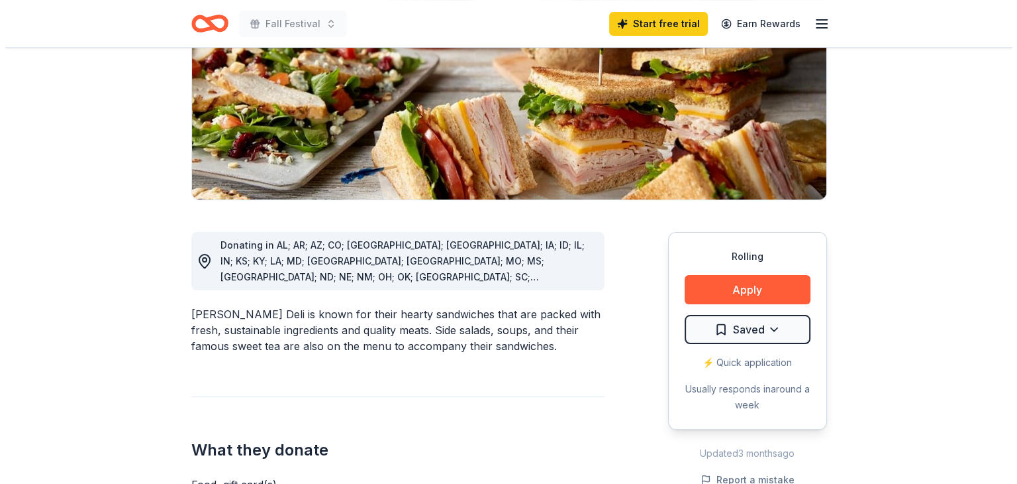
scroll to position [199, 0]
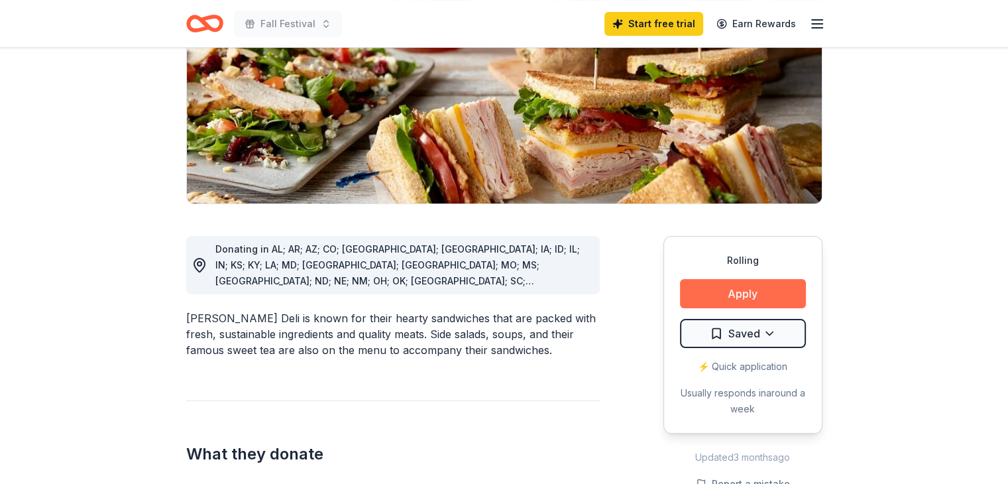
click at [723, 295] on button "Apply" at bounding box center [743, 293] width 126 height 29
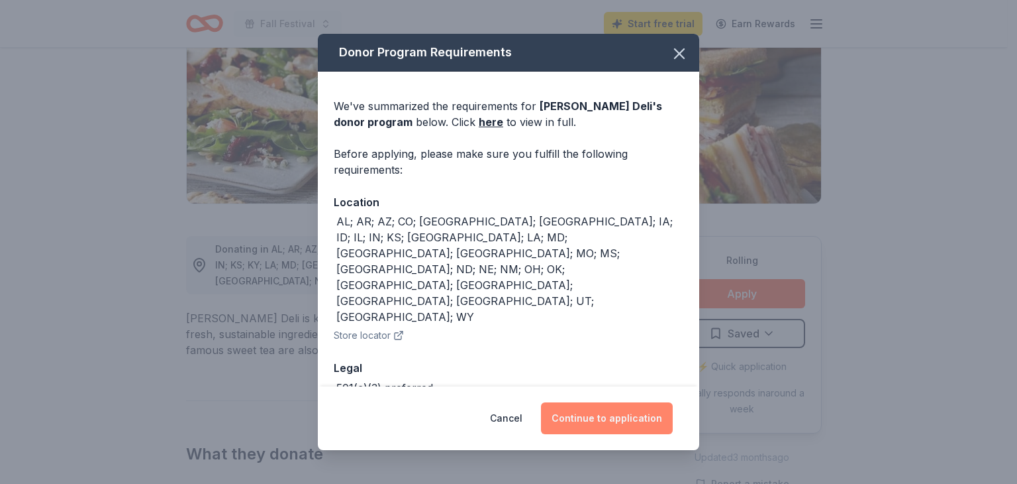
click at [613, 429] on button "Continue to application" at bounding box center [607, 418] width 132 height 32
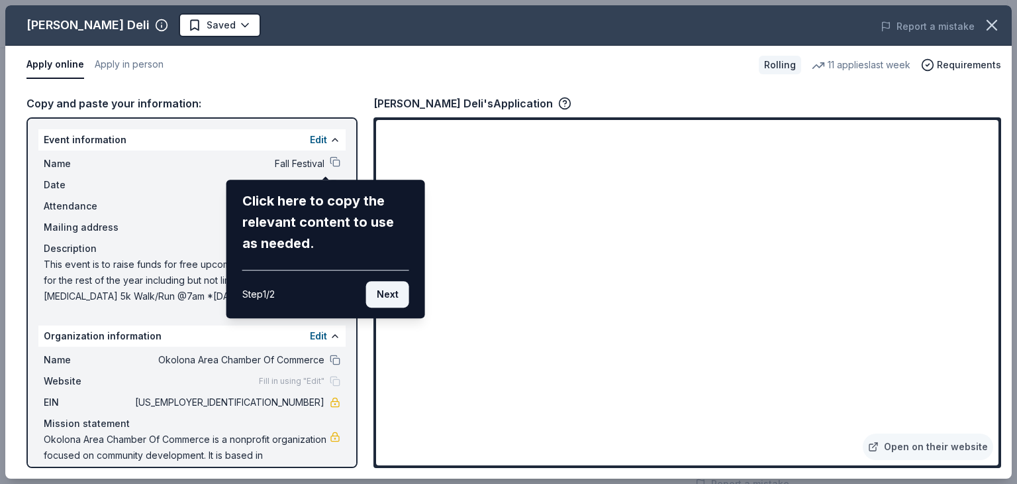
click at [406, 293] on button "Next" at bounding box center [387, 294] width 43 height 26
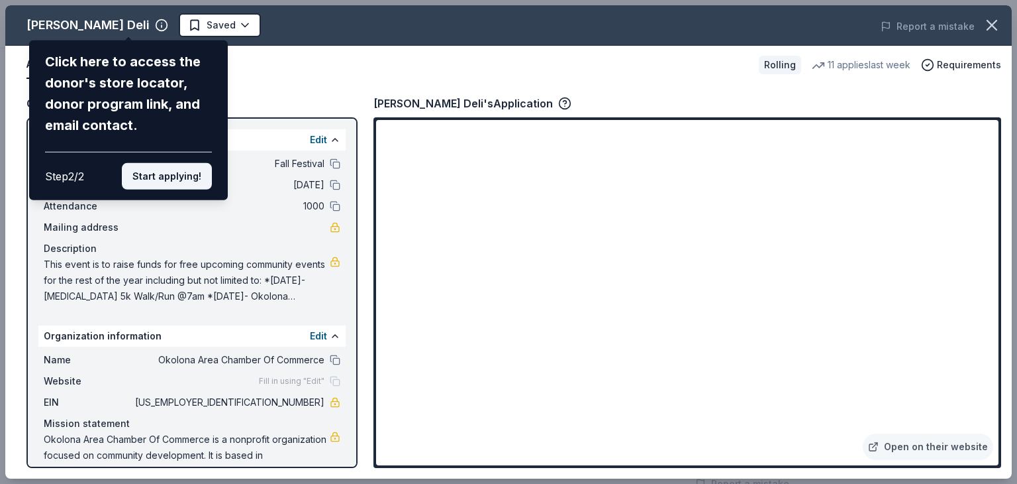
click at [161, 188] on button "Start applying!" at bounding box center [167, 176] width 90 height 26
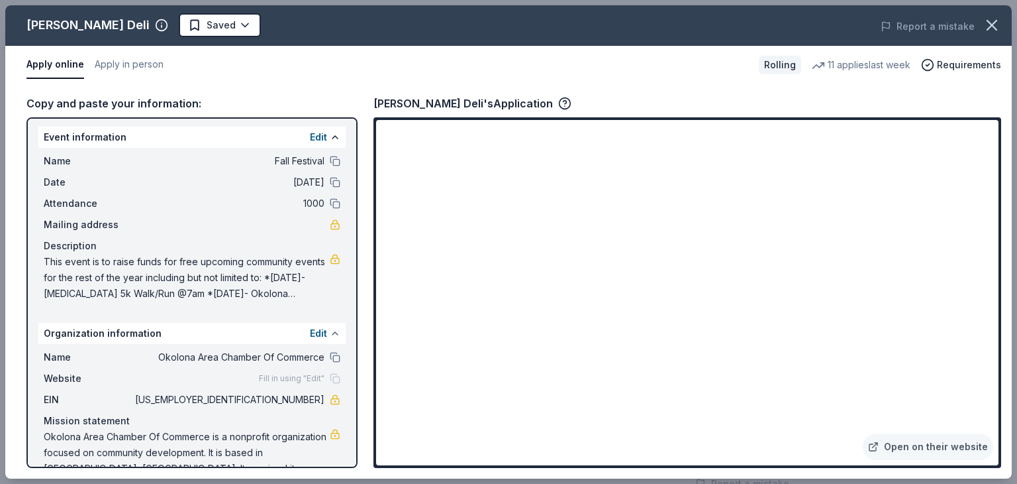
scroll to position [0, 0]
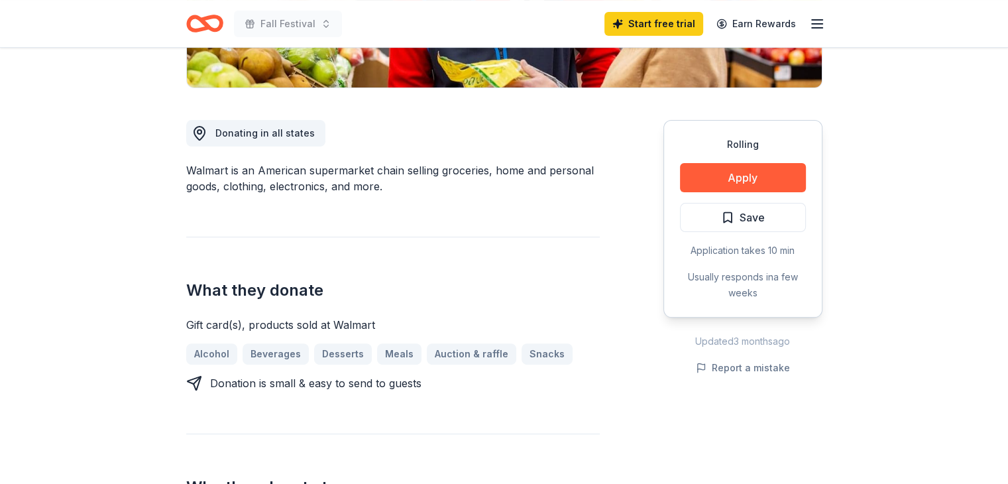
scroll to position [265, 0]
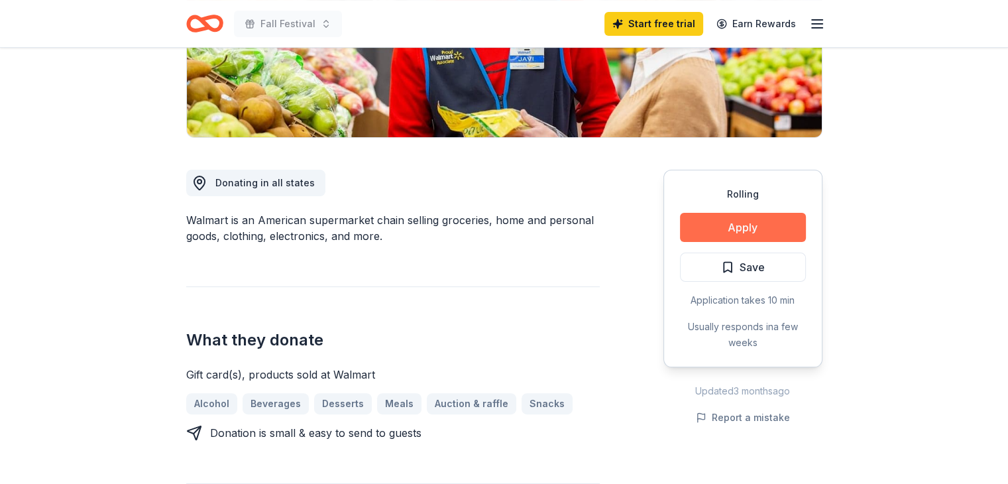
click at [753, 221] on button "Apply" at bounding box center [743, 227] width 126 height 29
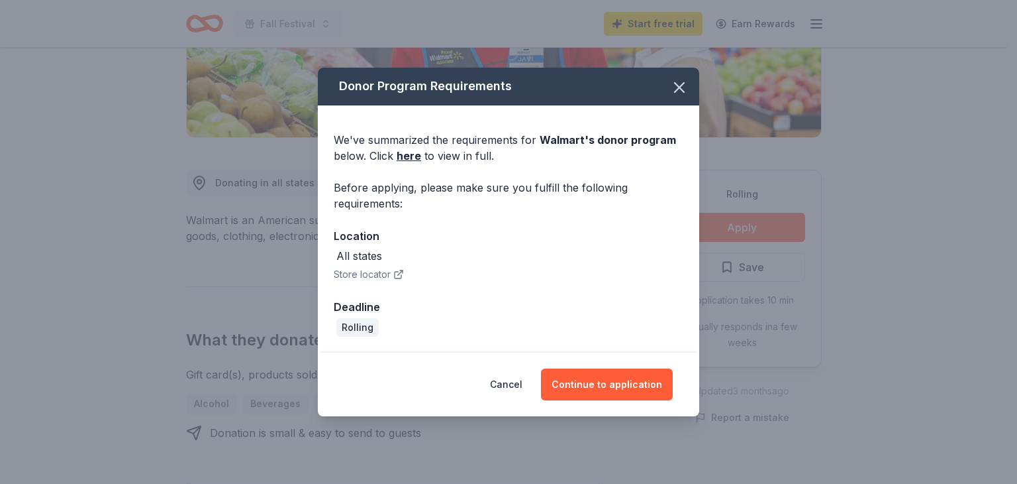
click at [380, 268] on button "Store locator" at bounding box center [369, 274] width 70 height 16
click at [404, 154] on link "here" at bounding box center [409, 156] width 25 height 16
click at [681, 84] on icon "button" at bounding box center [679, 87] width 19 height 19
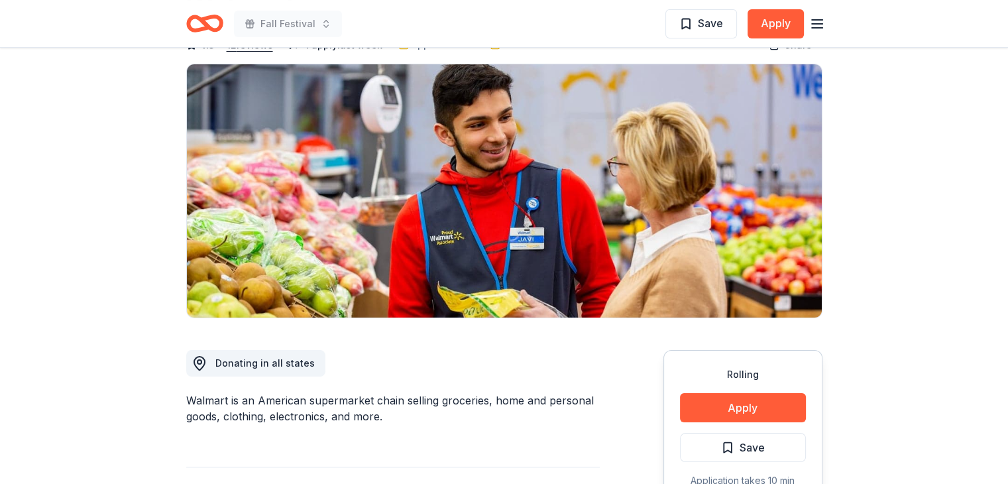
scroll to position [0, 0]
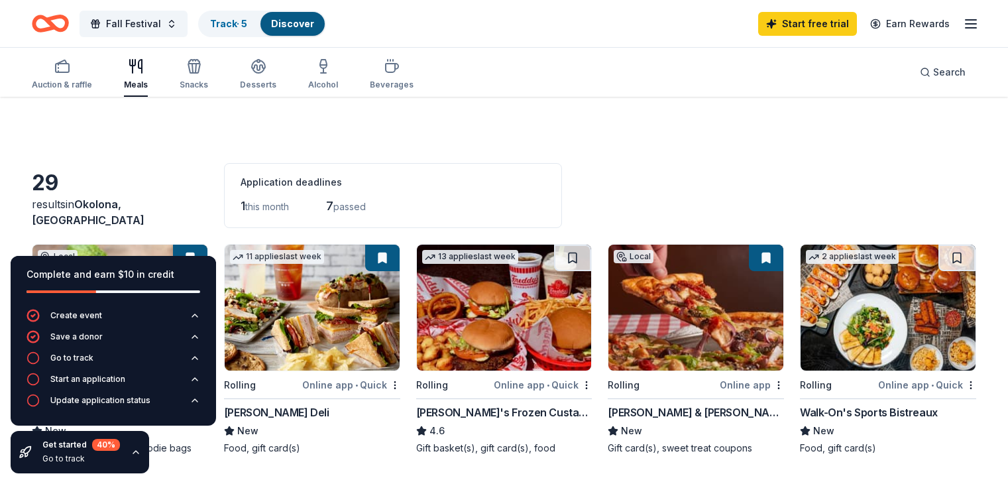
scroll to position [256, 0]
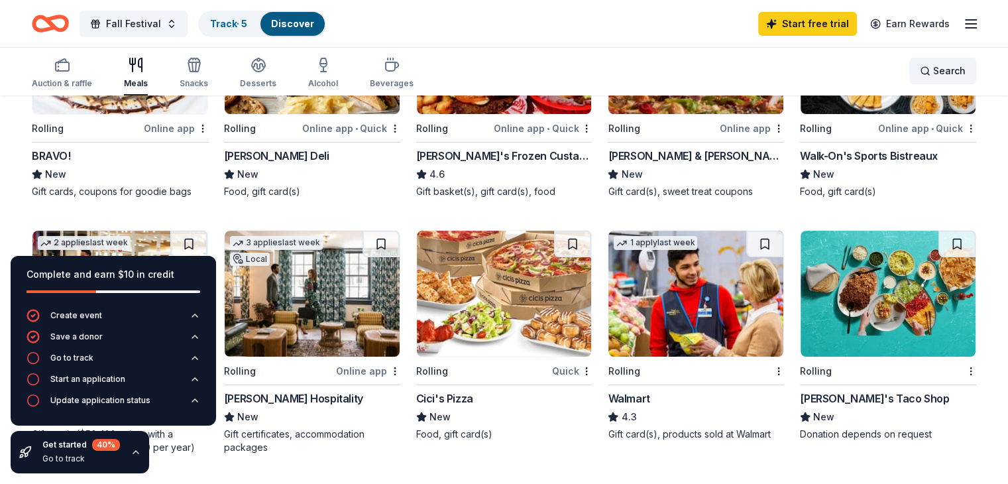
click at [933, 76] on span "Search" at bounding box center [949, 71] width 32 height 16
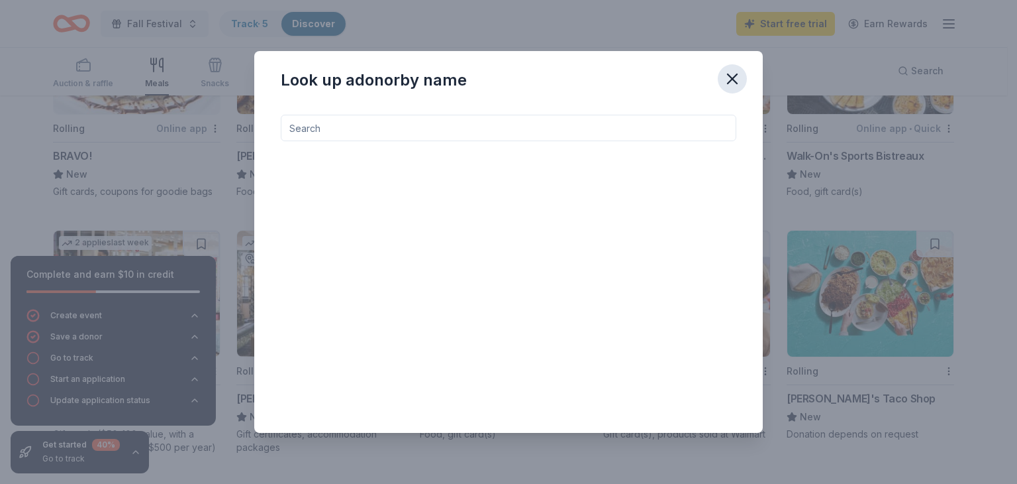
click at [739, 81] on icon "button" at bounding box center [732, 79] width 19 height 19
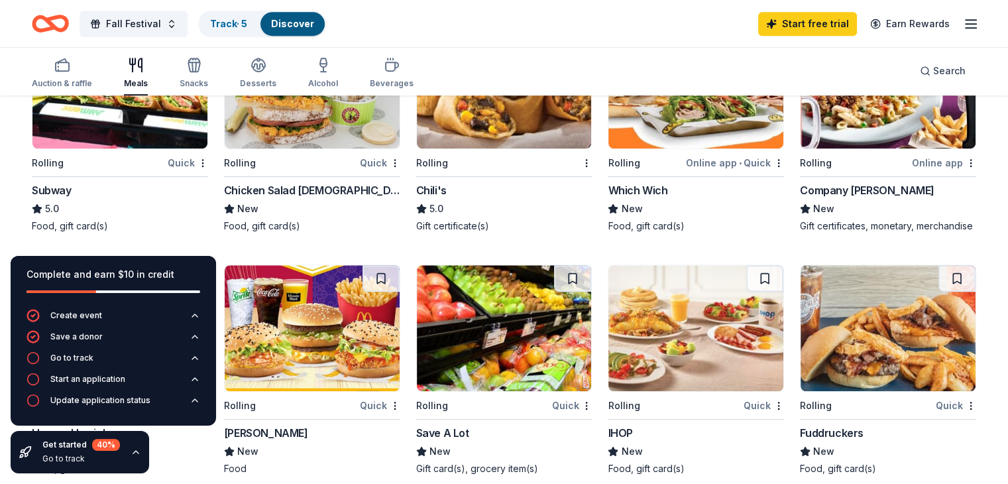
scroll to position [654, 0]
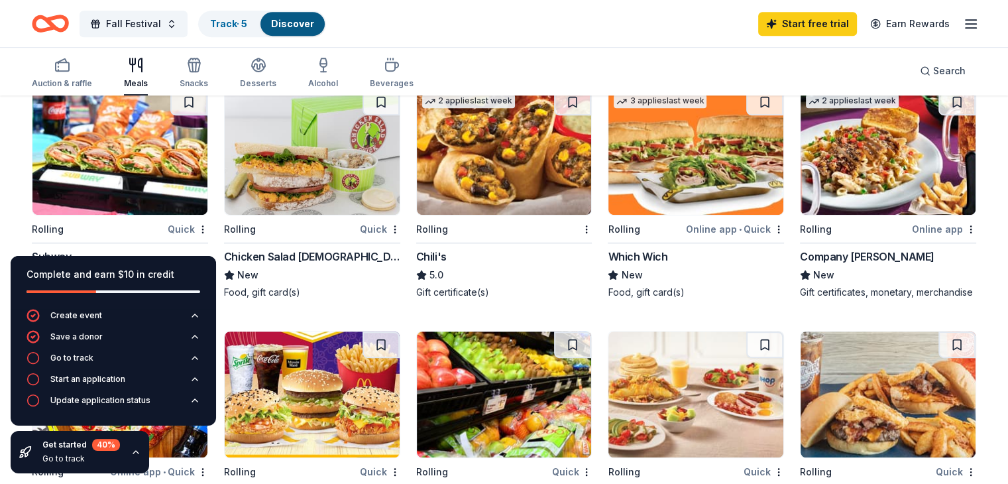
click at [160, 174] on img at bounding box center [119, 152] width 175 height 126
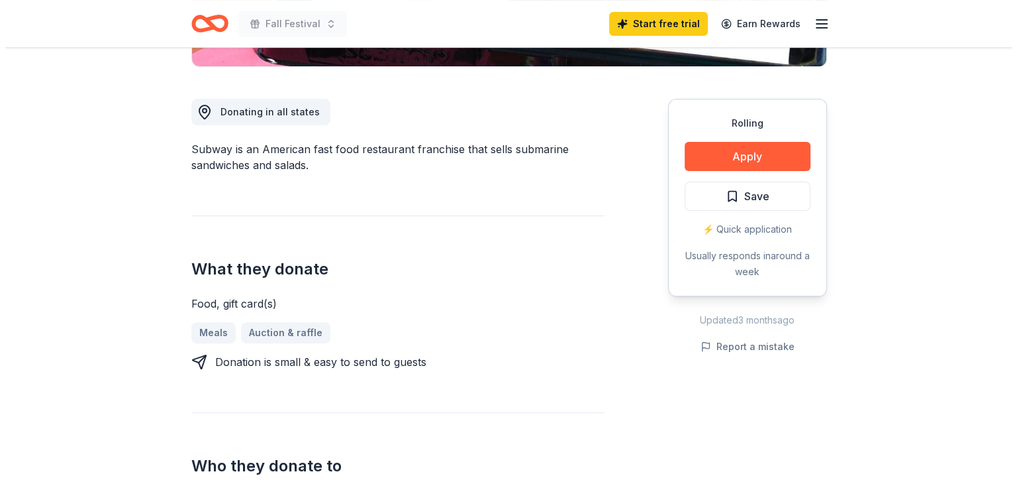
scroll to position [265, 0]
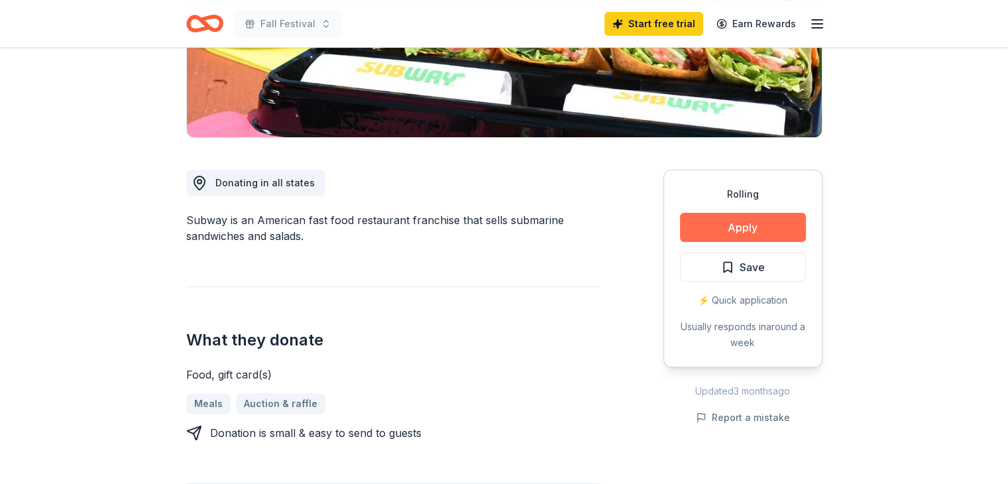
click at [757, 226] on button "Apply" at bounding box center [743, 227] width 126 height 29
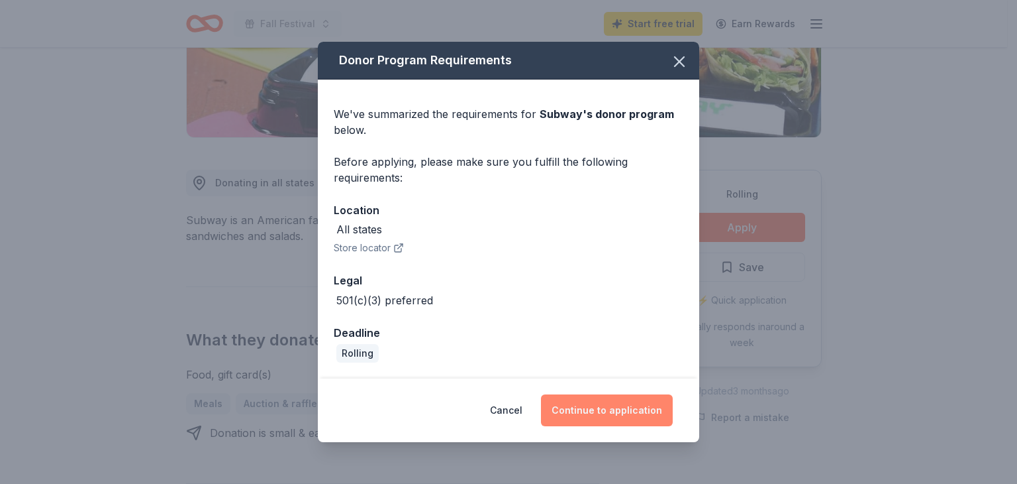
click at [578, 409] on button "Continue to application" at bounding box center [607, 410] width 132 height 32
